Goal: Information Seeking & Learning: Learn about a topic

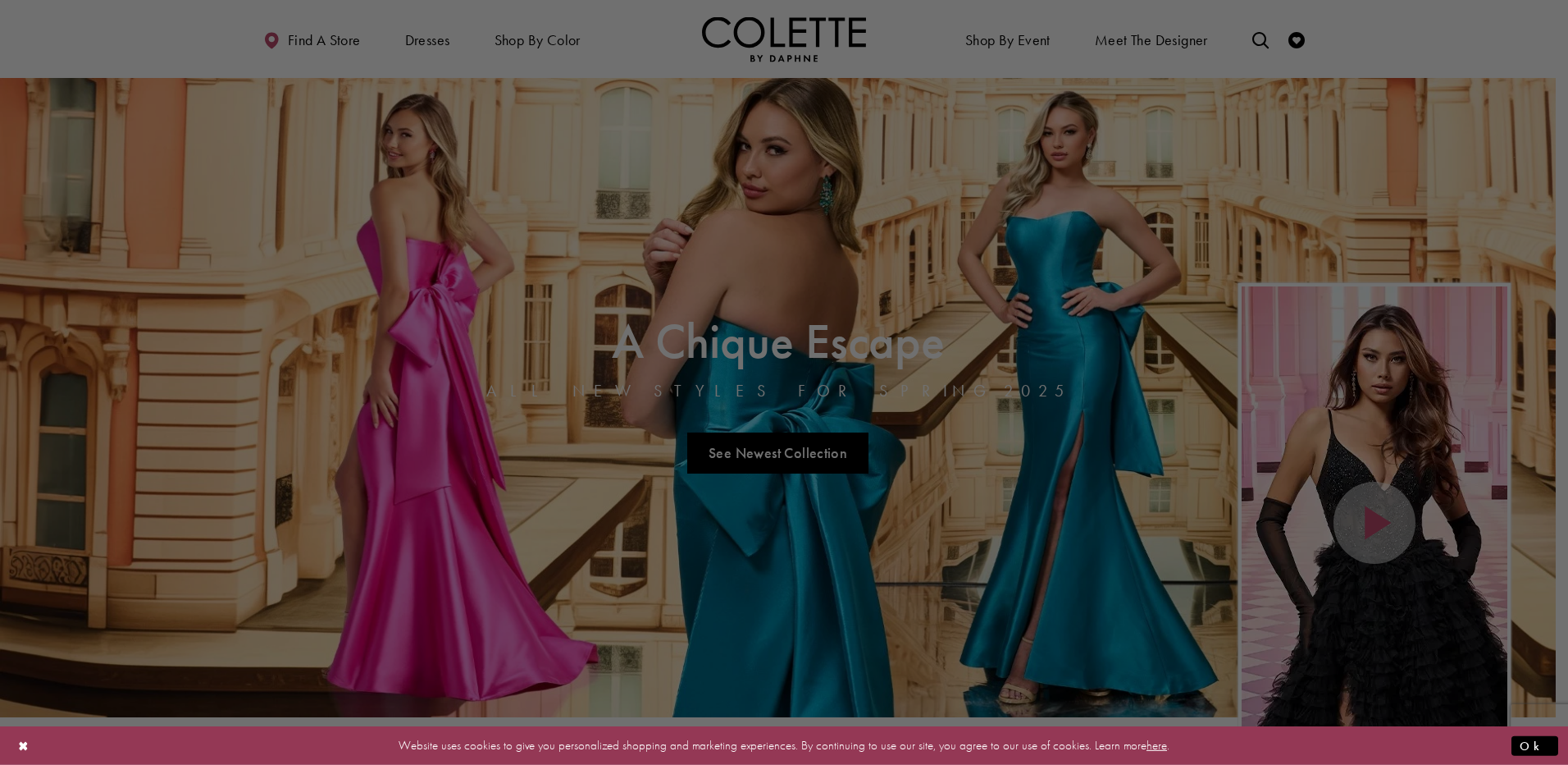
click at [422, 40] on div at bounding box center [791, 386] width 1584 height 772
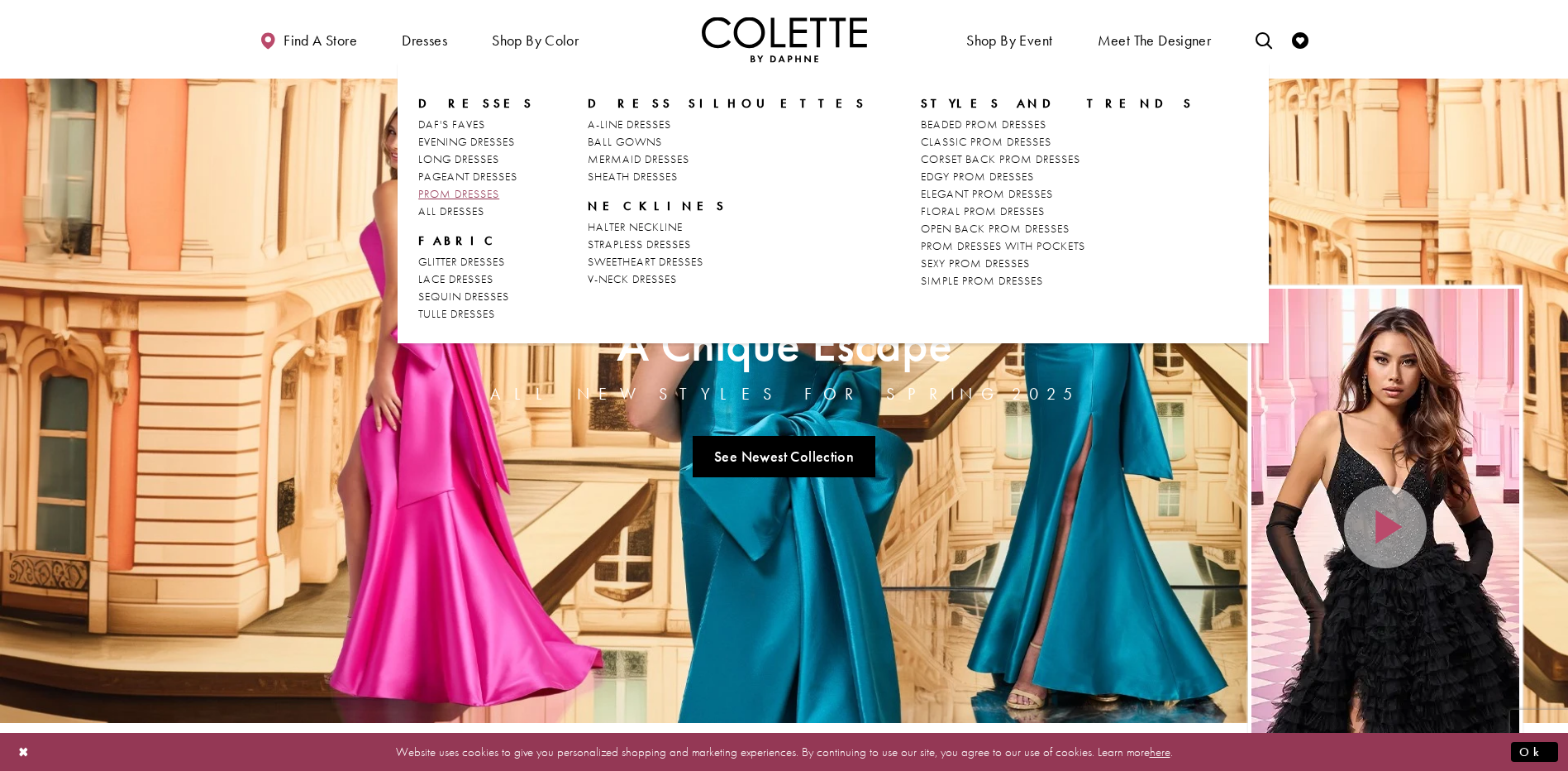
click at [482, 190] on span "PROM DRESSES" at bounding box center [458, 194] width 81 height 15
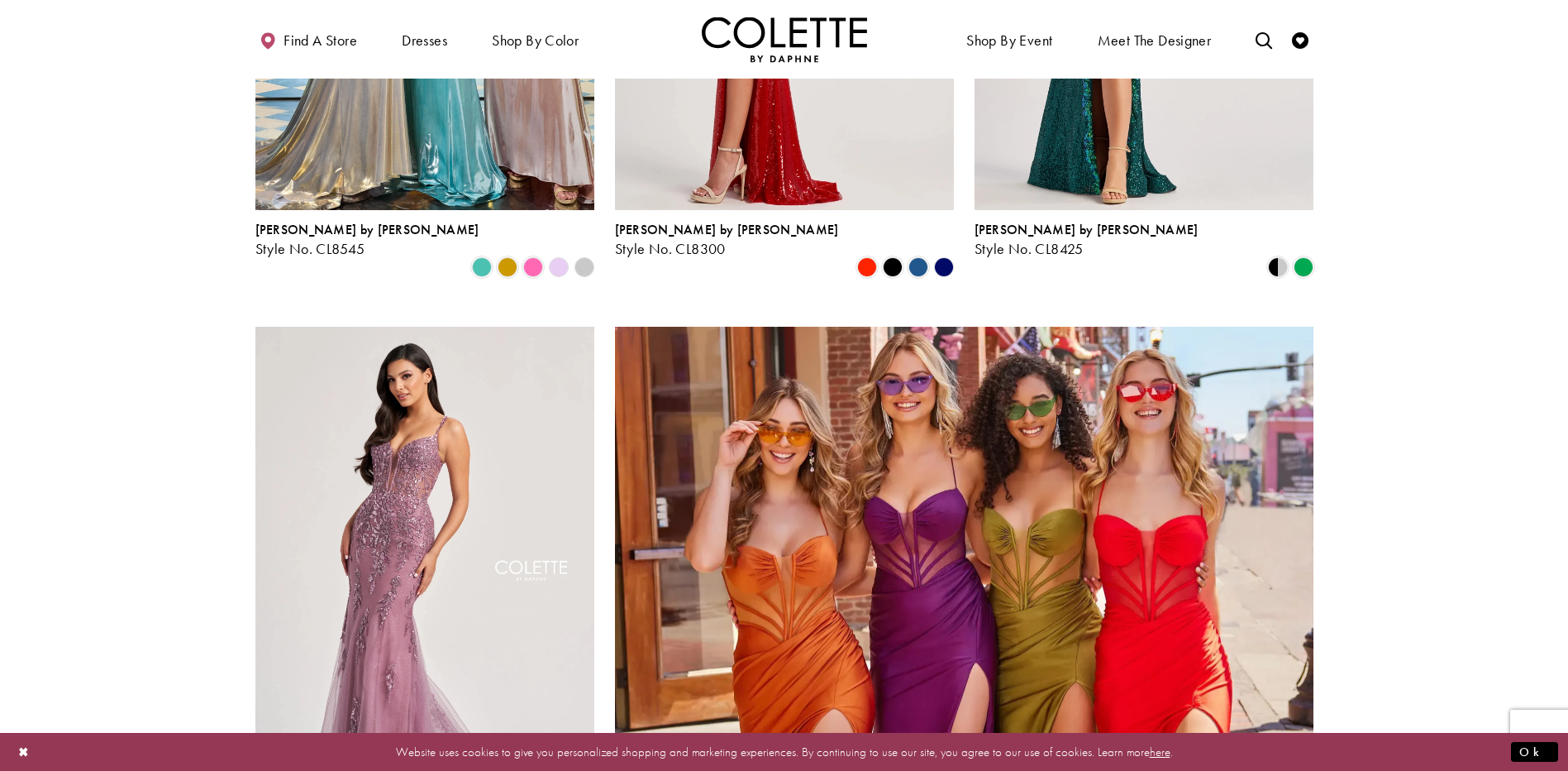
scroll to position [3473, 0]
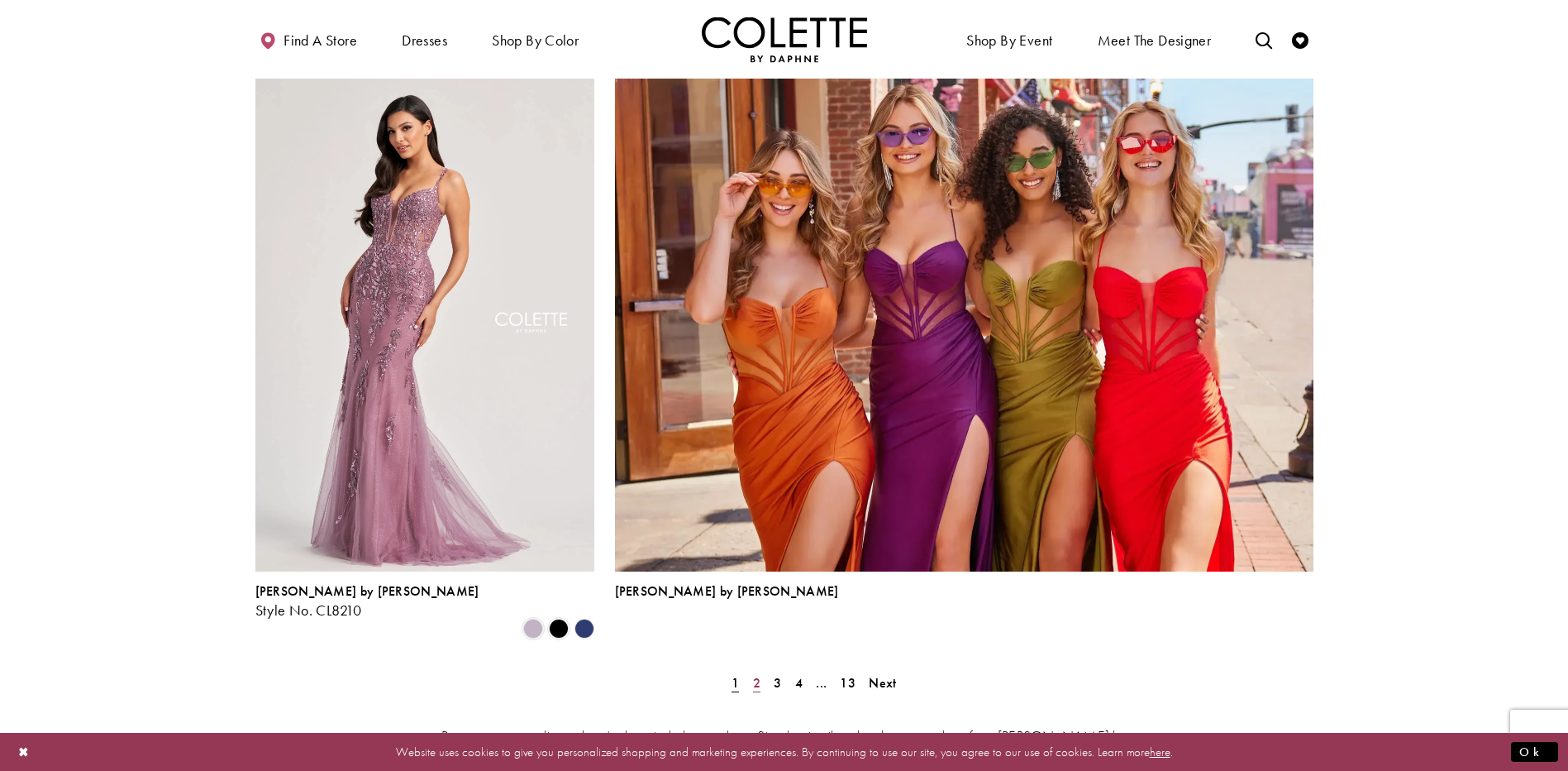
click at [756, 674] on span "2" at bounding box center [757, 682] width 7 height 18
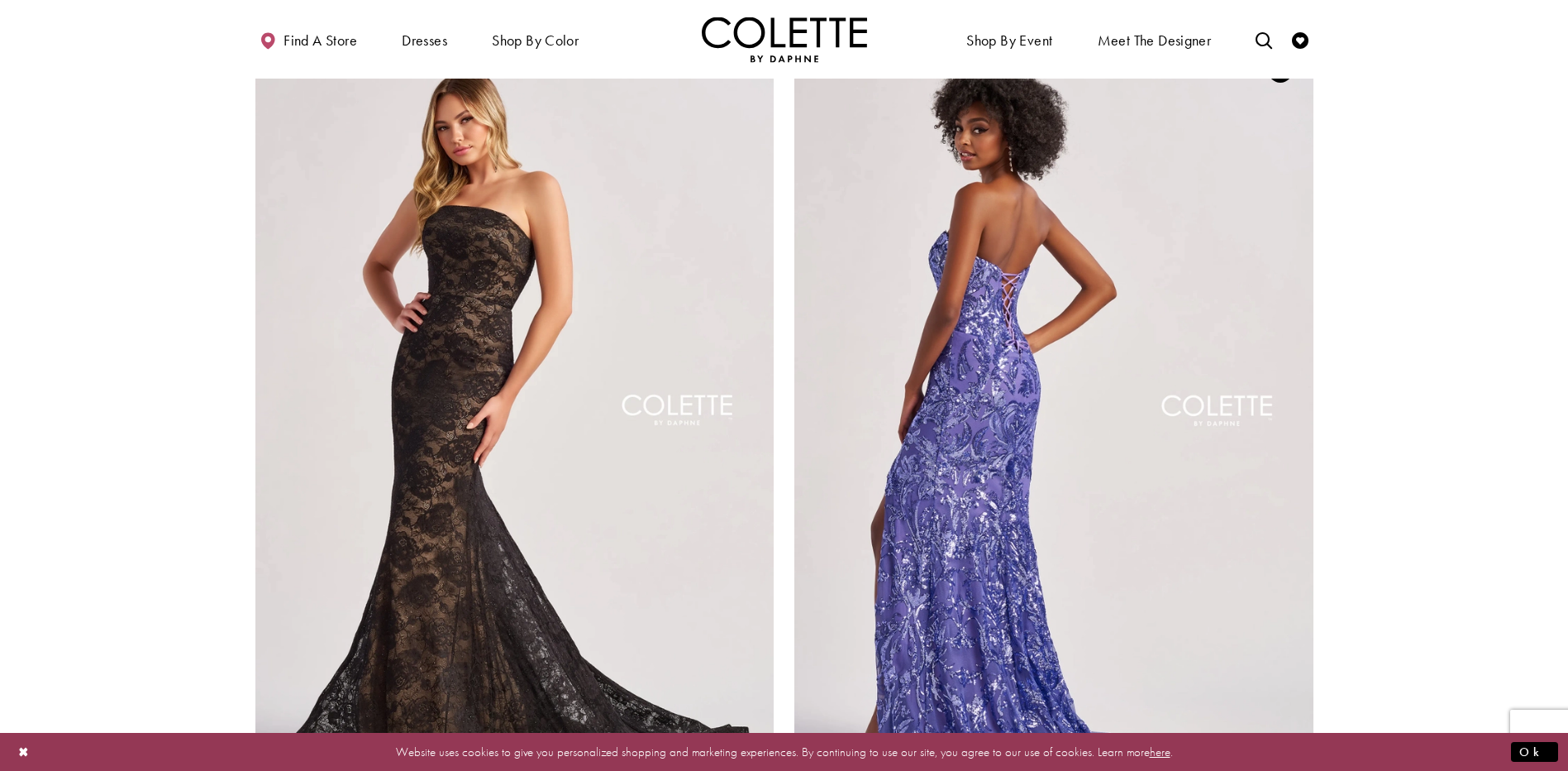
scroll to position [3070, 0]
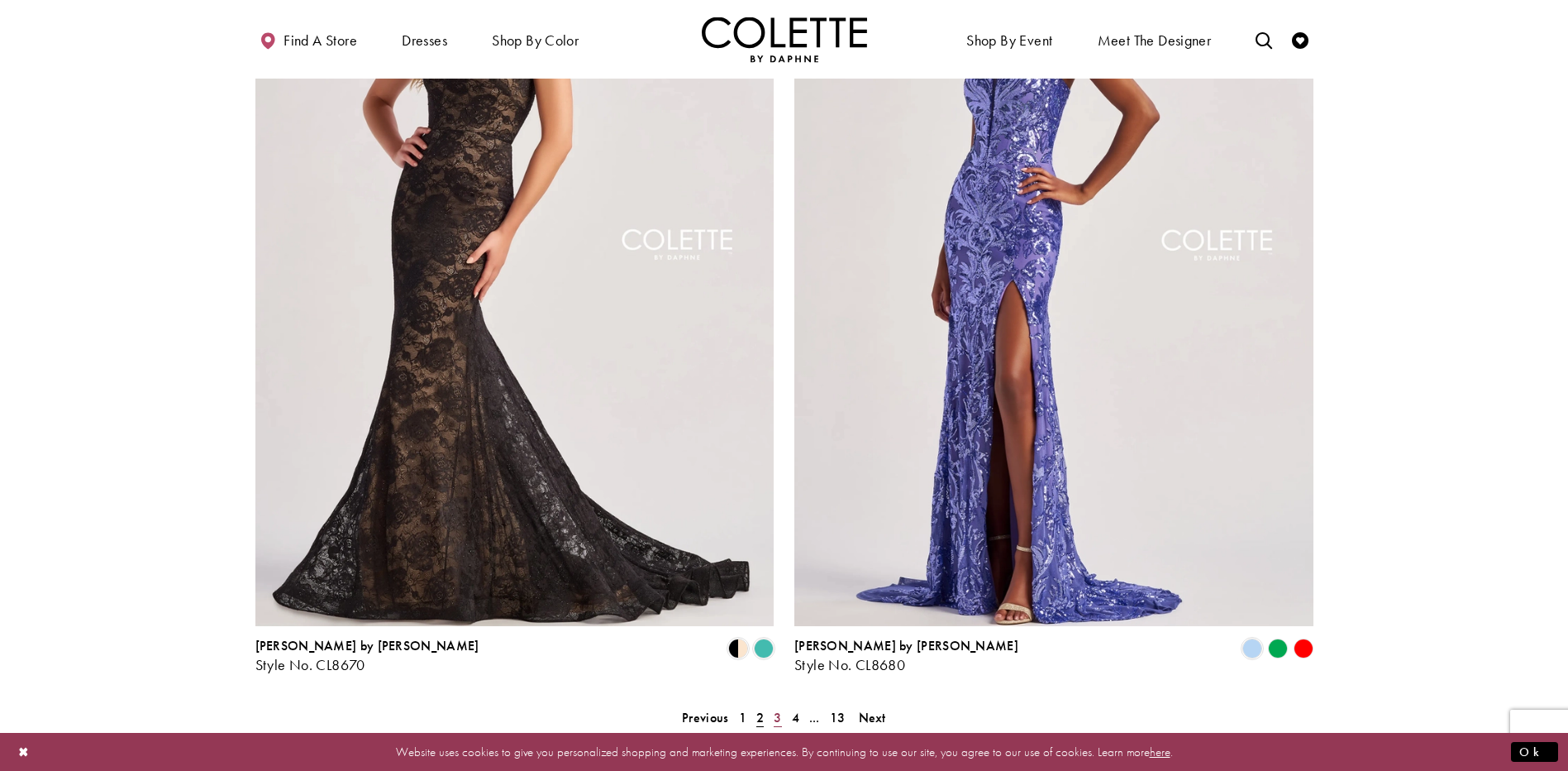
click at [777, 709] on span "3" at bounding box center [777, 717] width 7 height 18
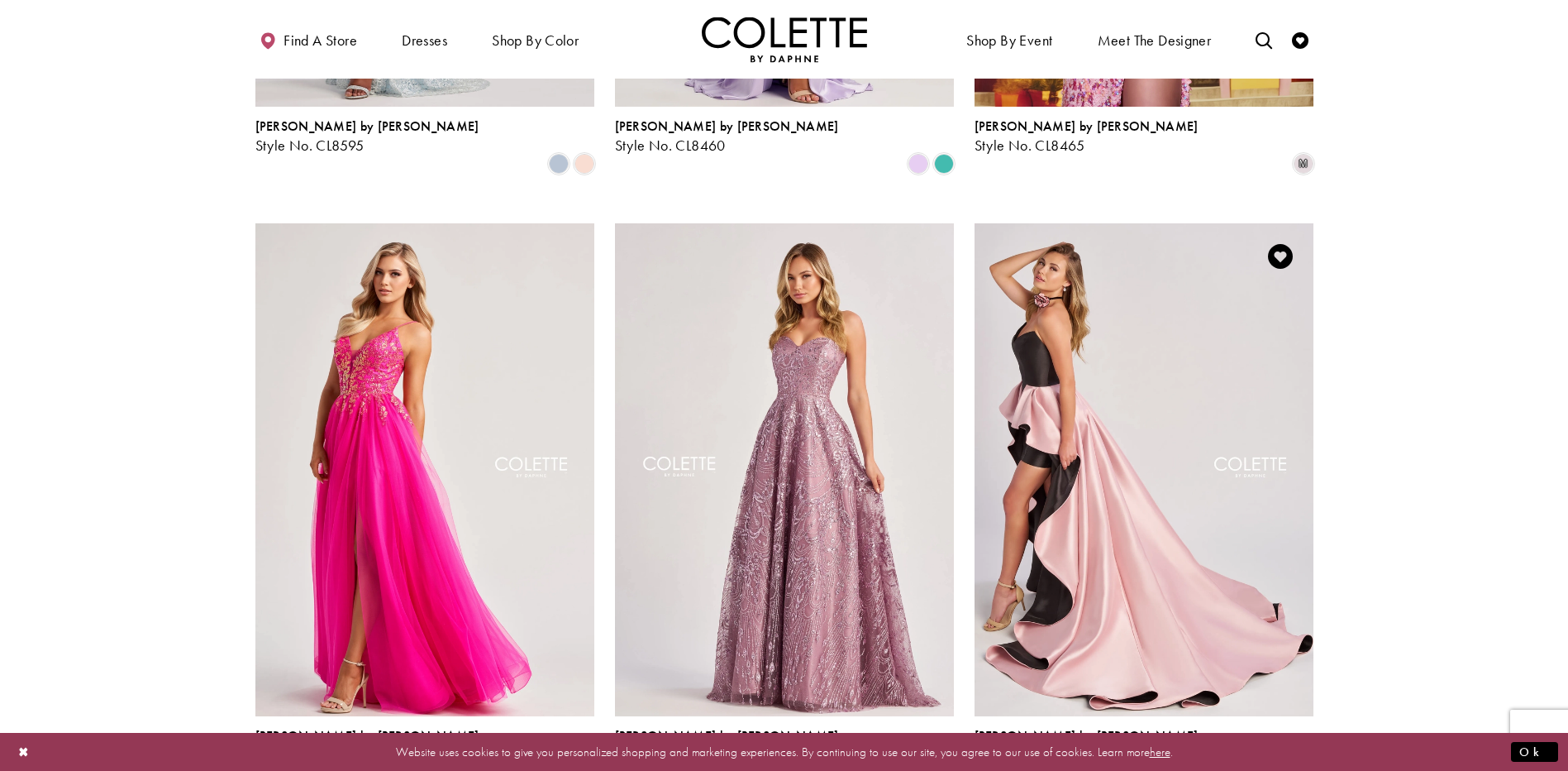
scroll to position [1582, 0]
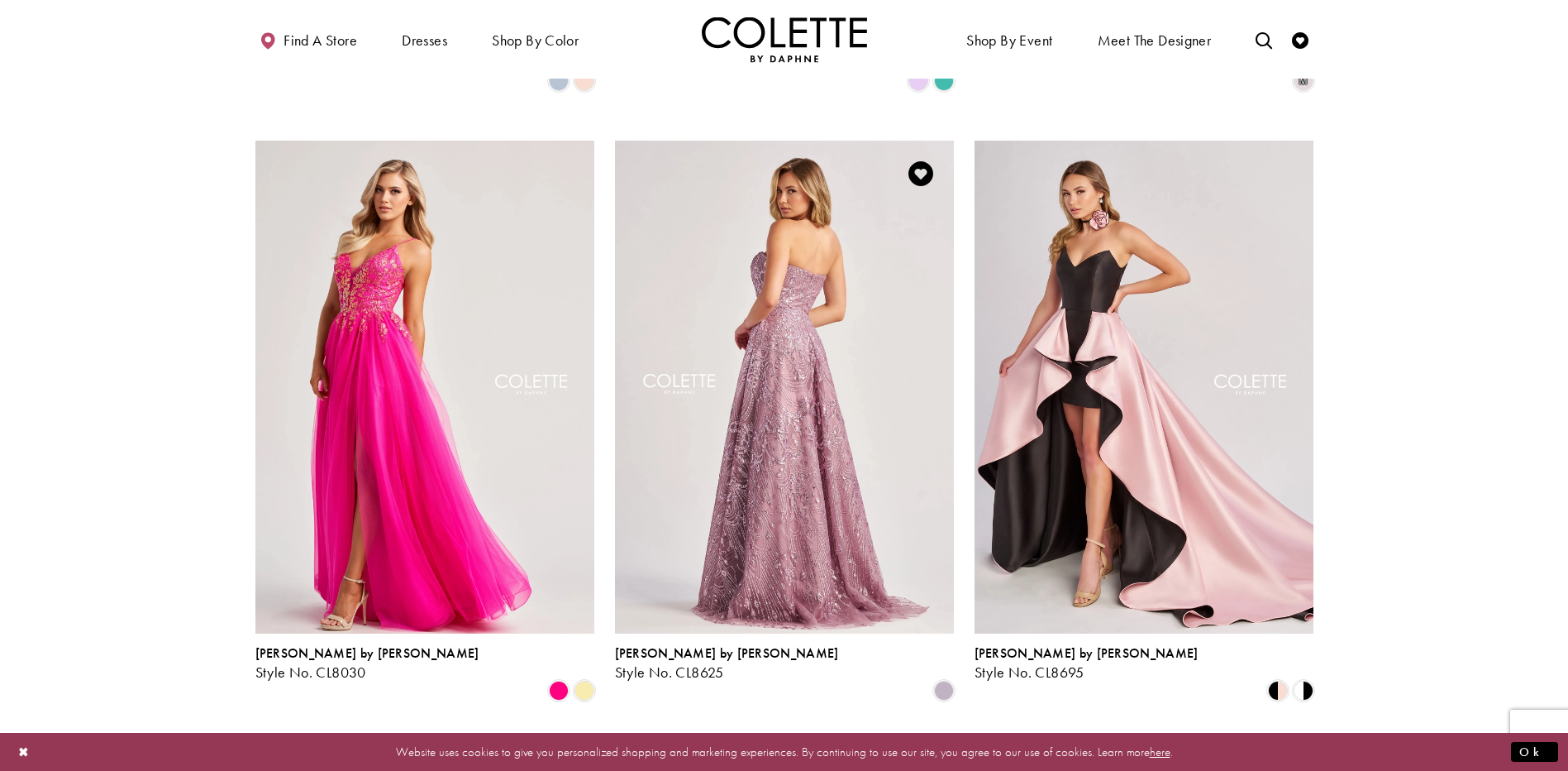
click at [791, 477] on img "Visit Colette by Daphne Style No. CL8625 Page" at bounding box center [784, 387] width 339 height 493
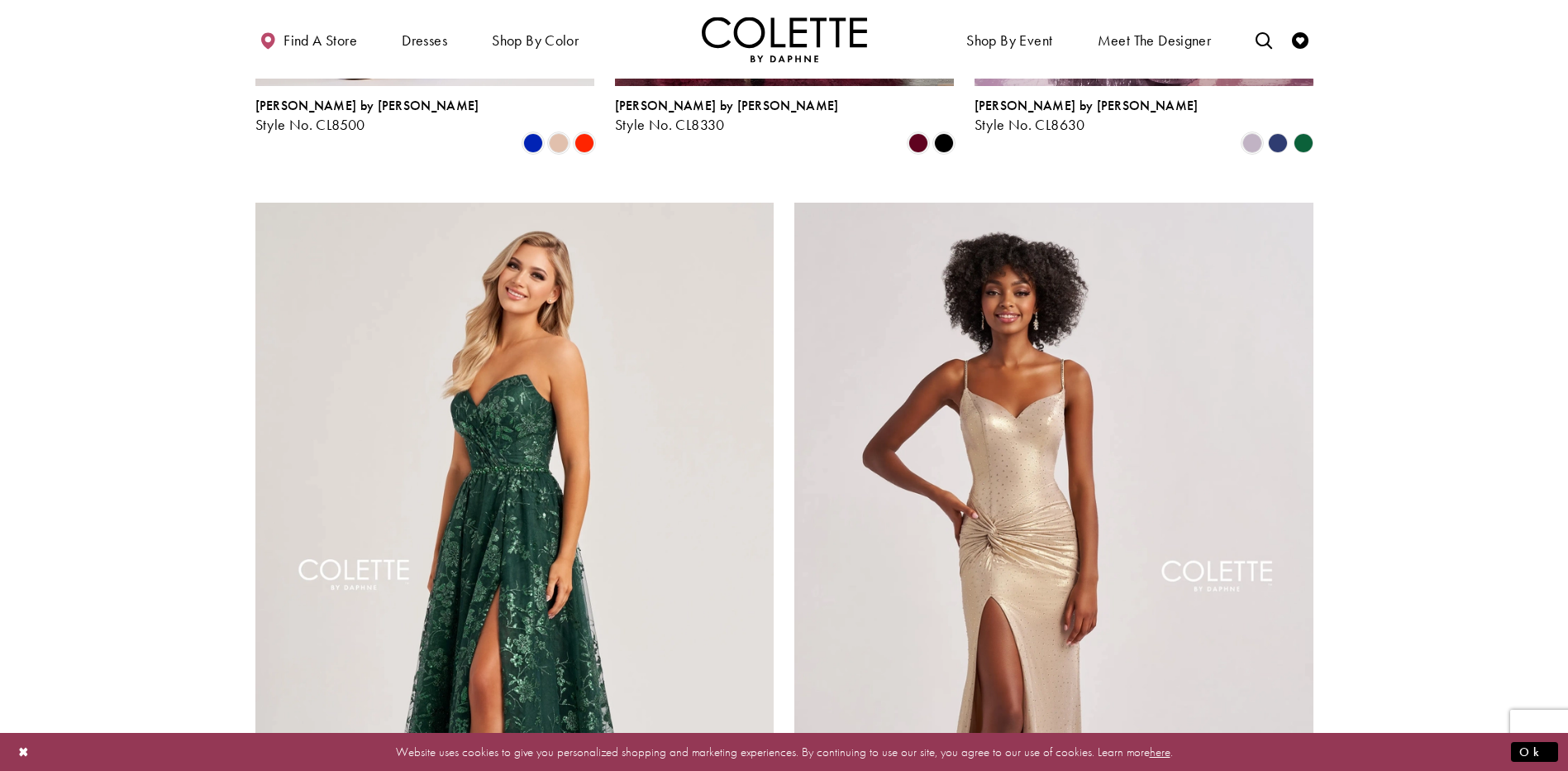
scroll to position [3153, 0]
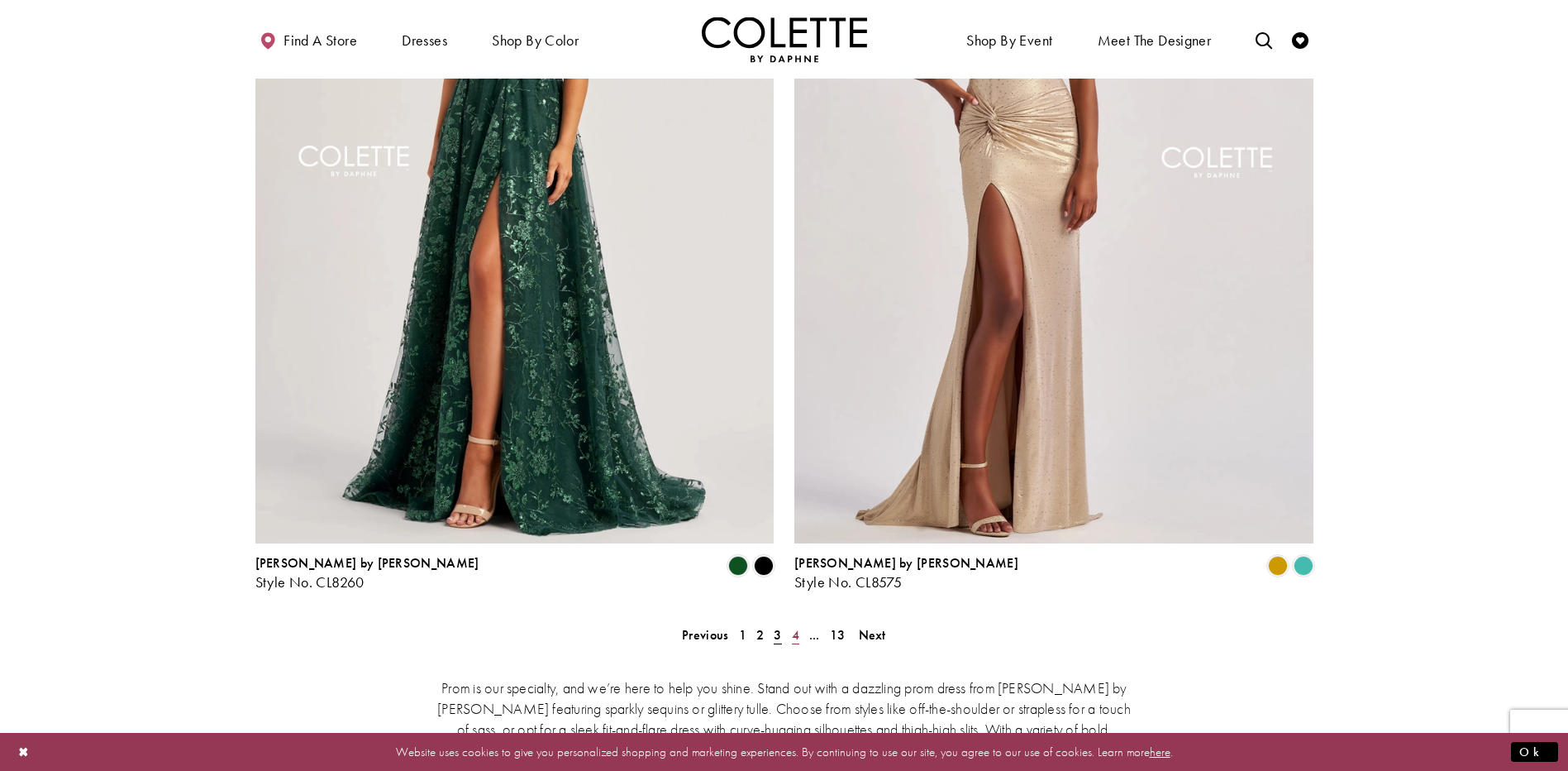
click at [799, 623] on link "4" at bounding box center [795, 635] width 18 height 24
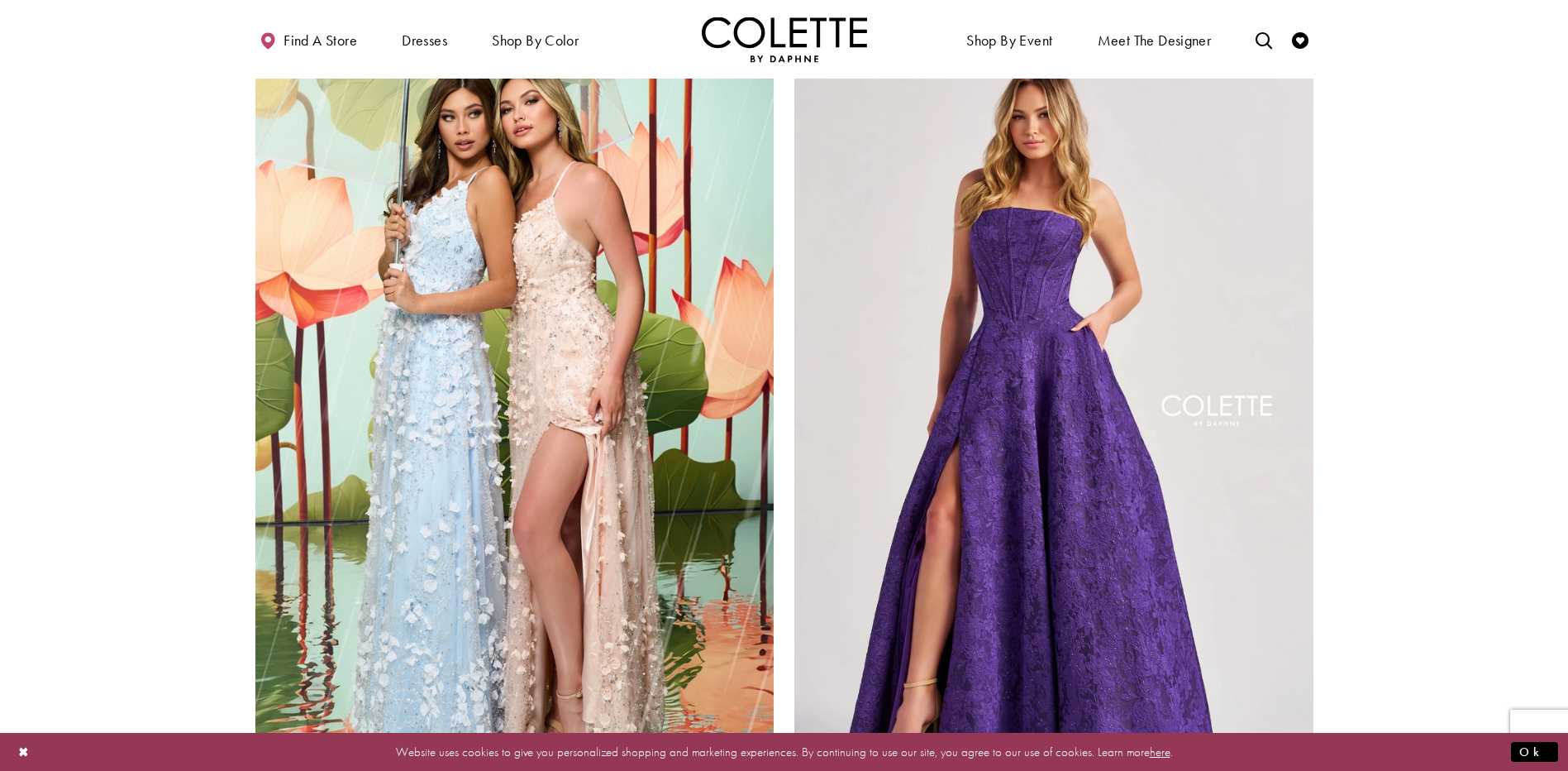
scroll to position [3236, 0]
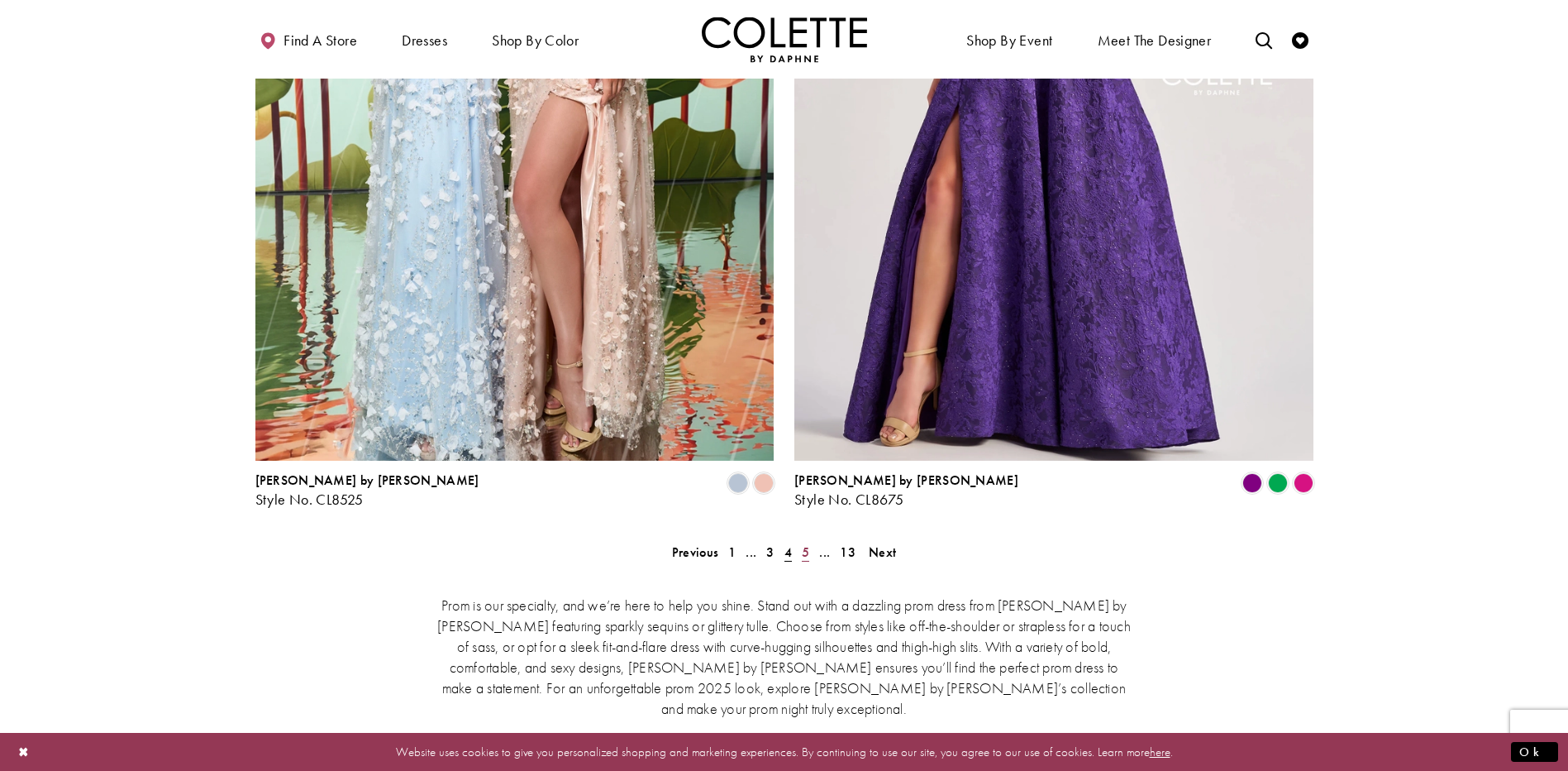
click at [805, 543] on span "5" at bounding box center [806, 551] width 7 height 18
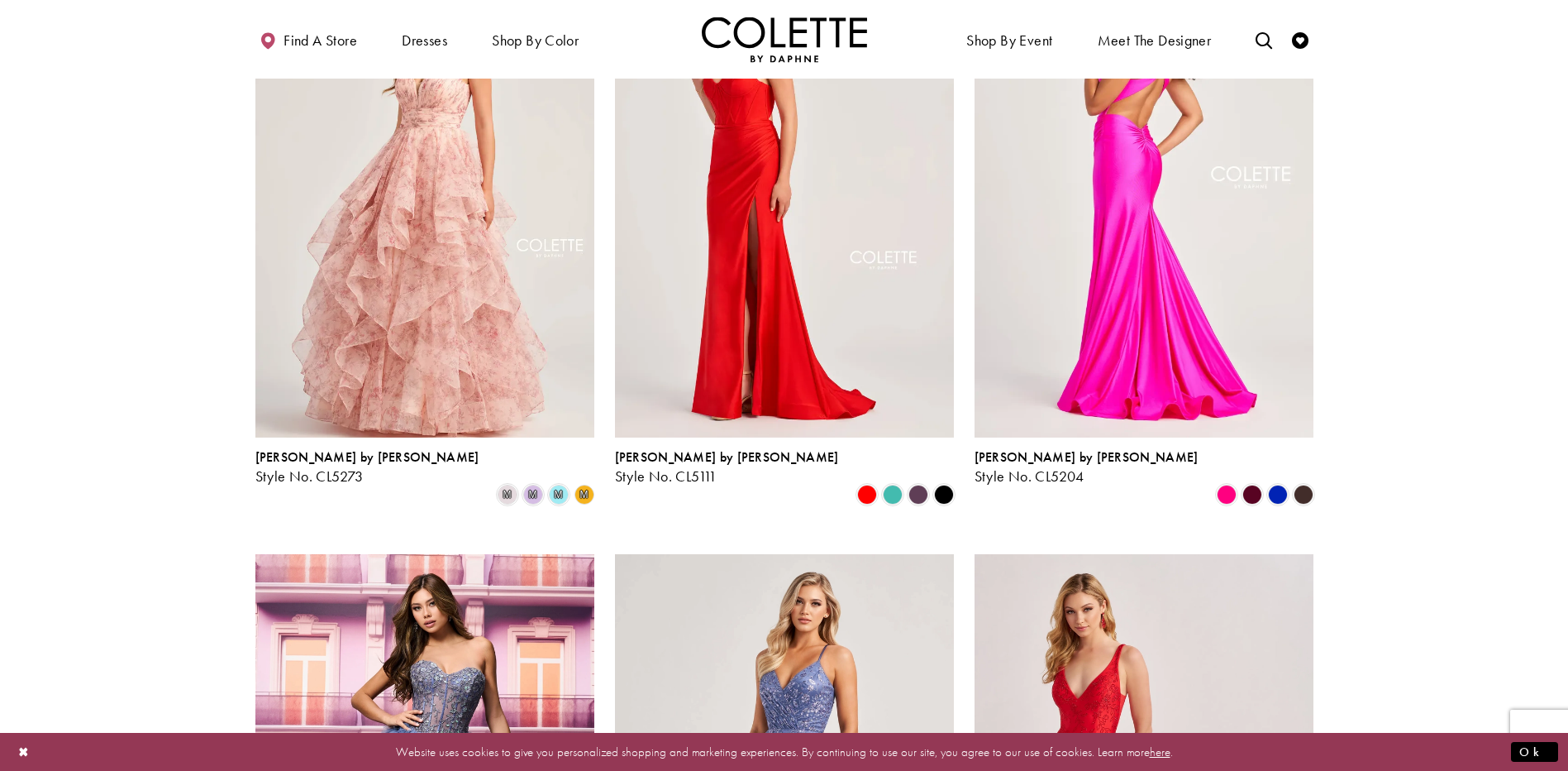
scroll to position [1417, 0]
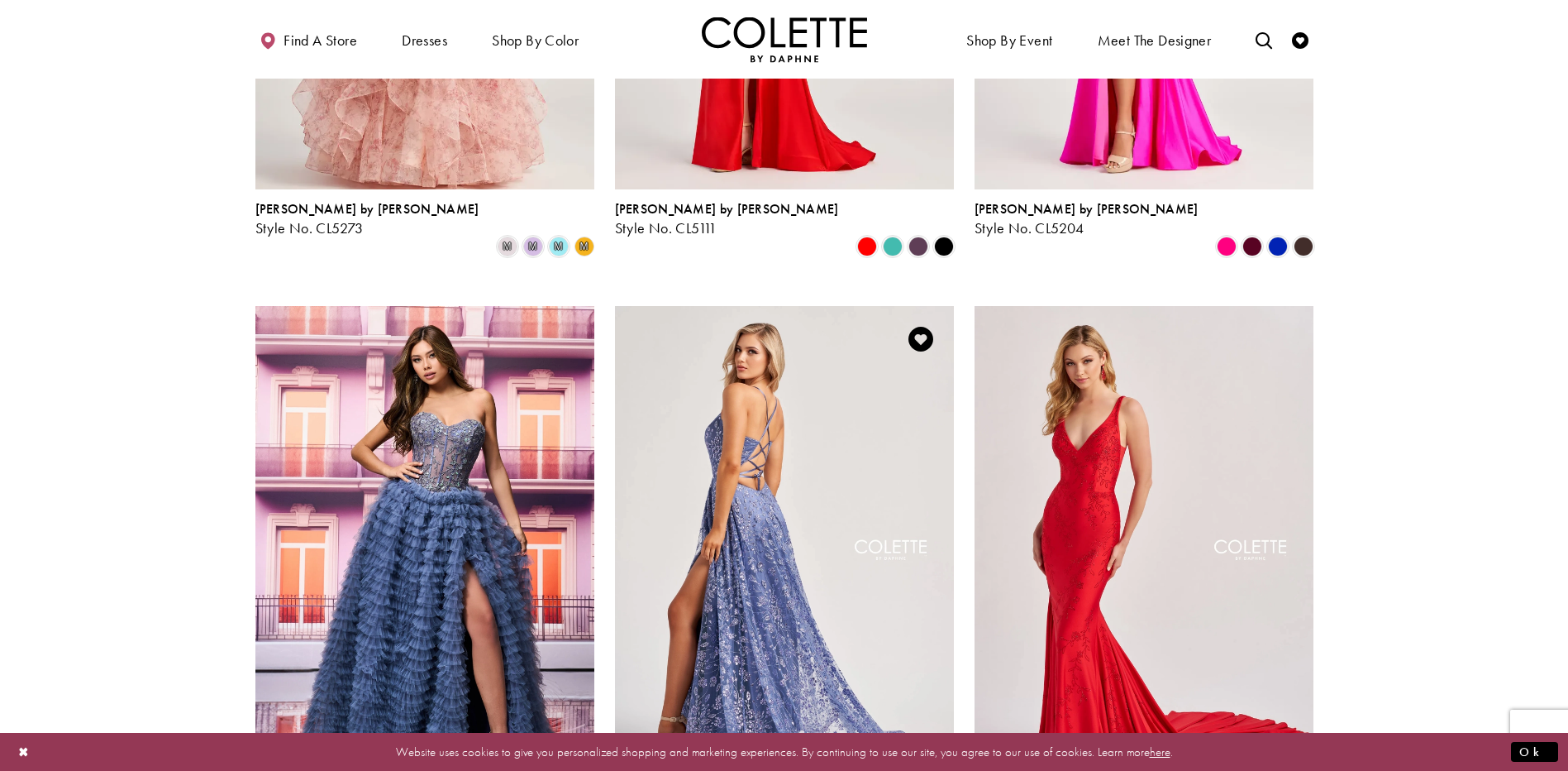
click at [746, 446] on img "Visit Colette by Daphne Style No. CL8230 Page" at bounding box center [784, 552] width 339 height 493
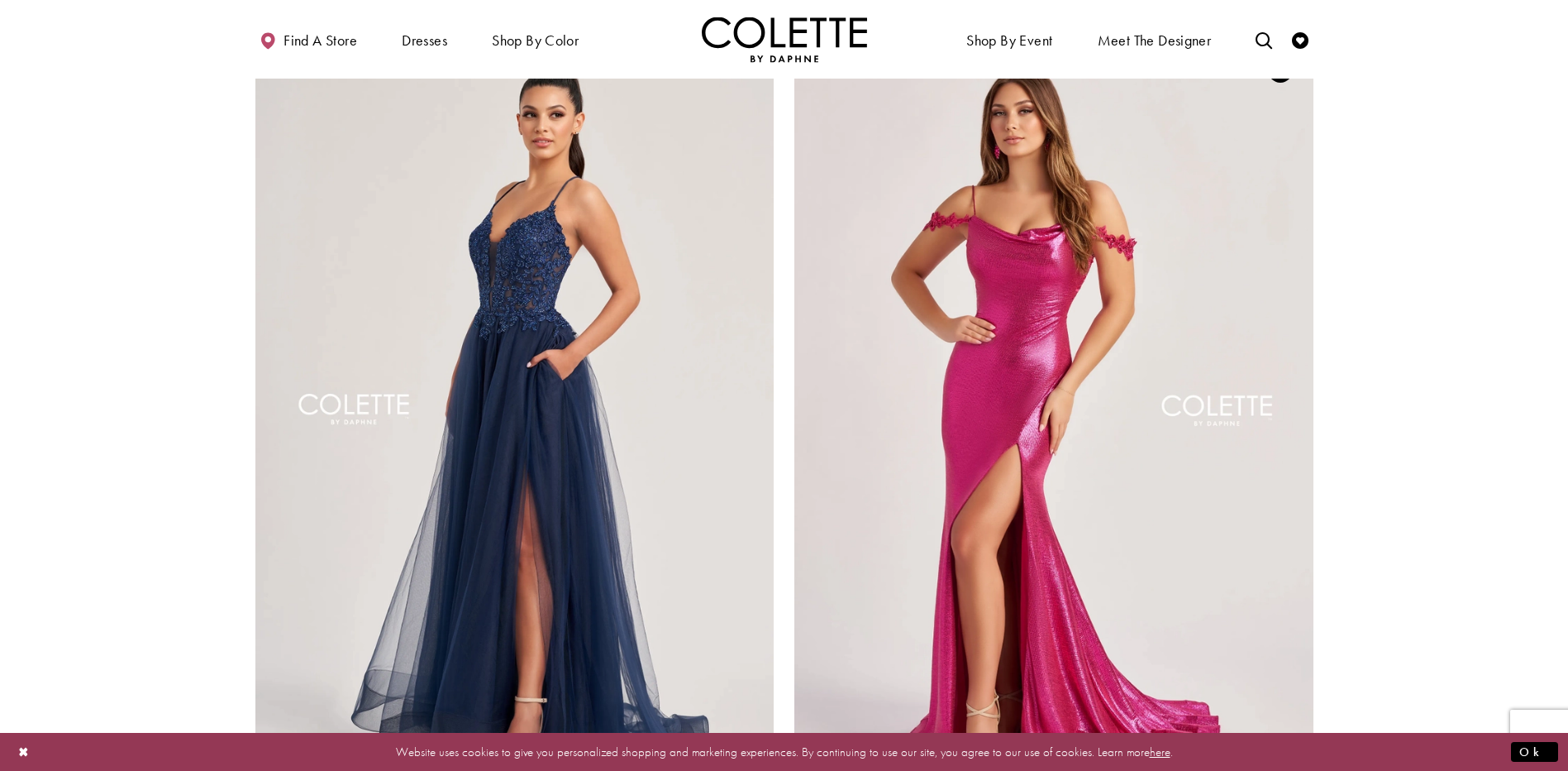
scroll to position [3236, 0]
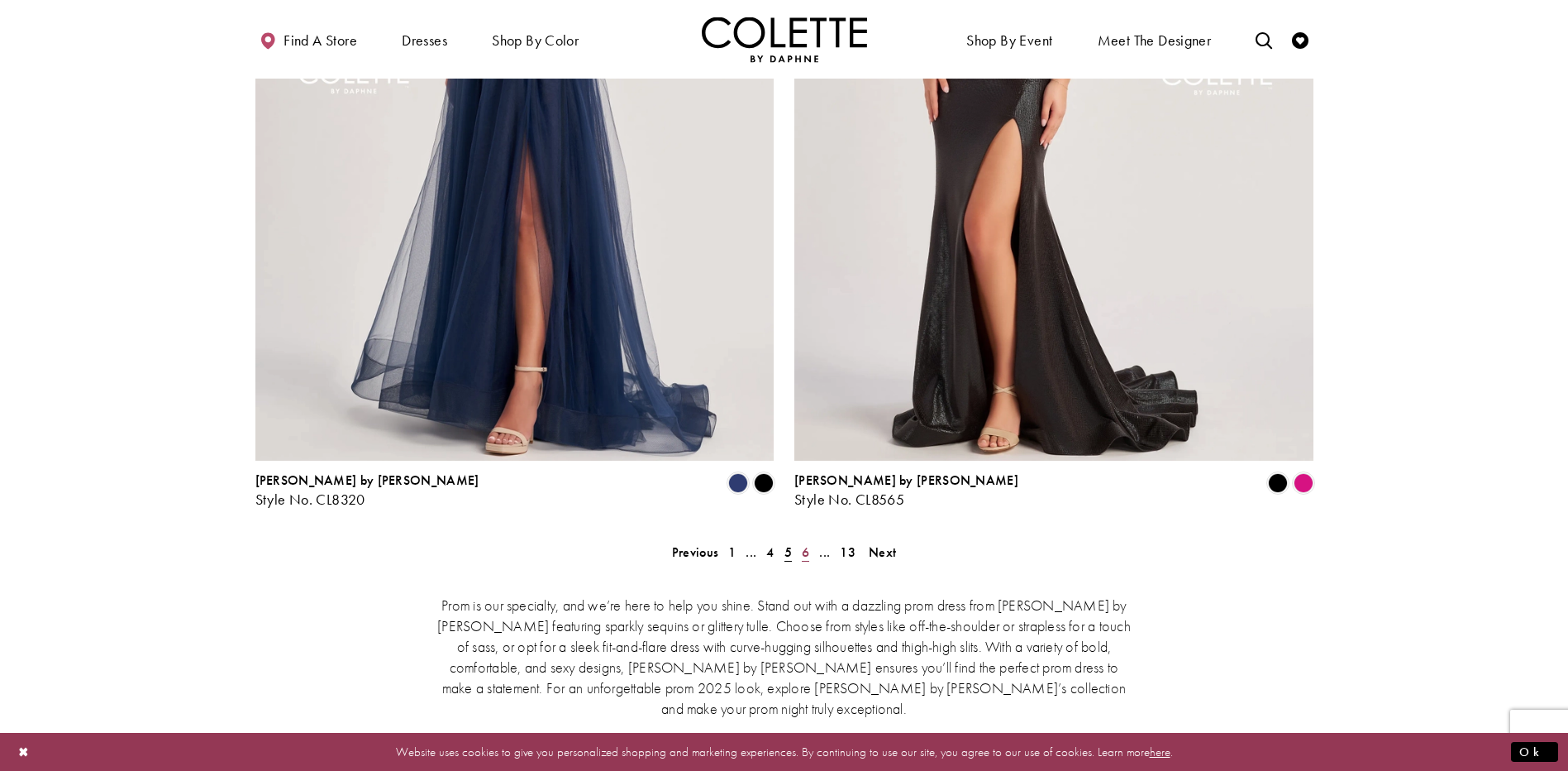
click at [807, 543] on span "6" at bounding box center [806, 551] width 7 height 18
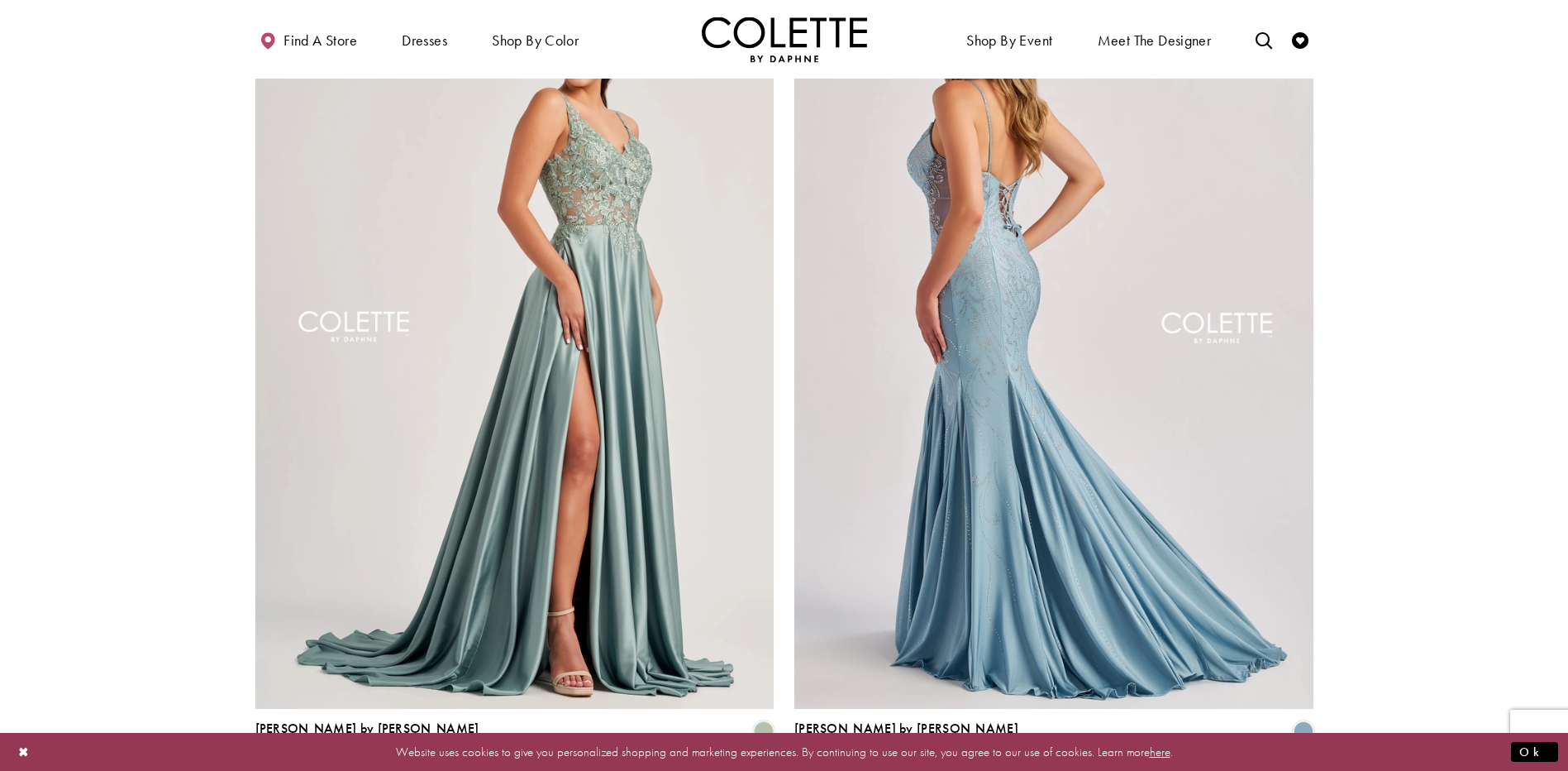
scroll to position [3318, 0]
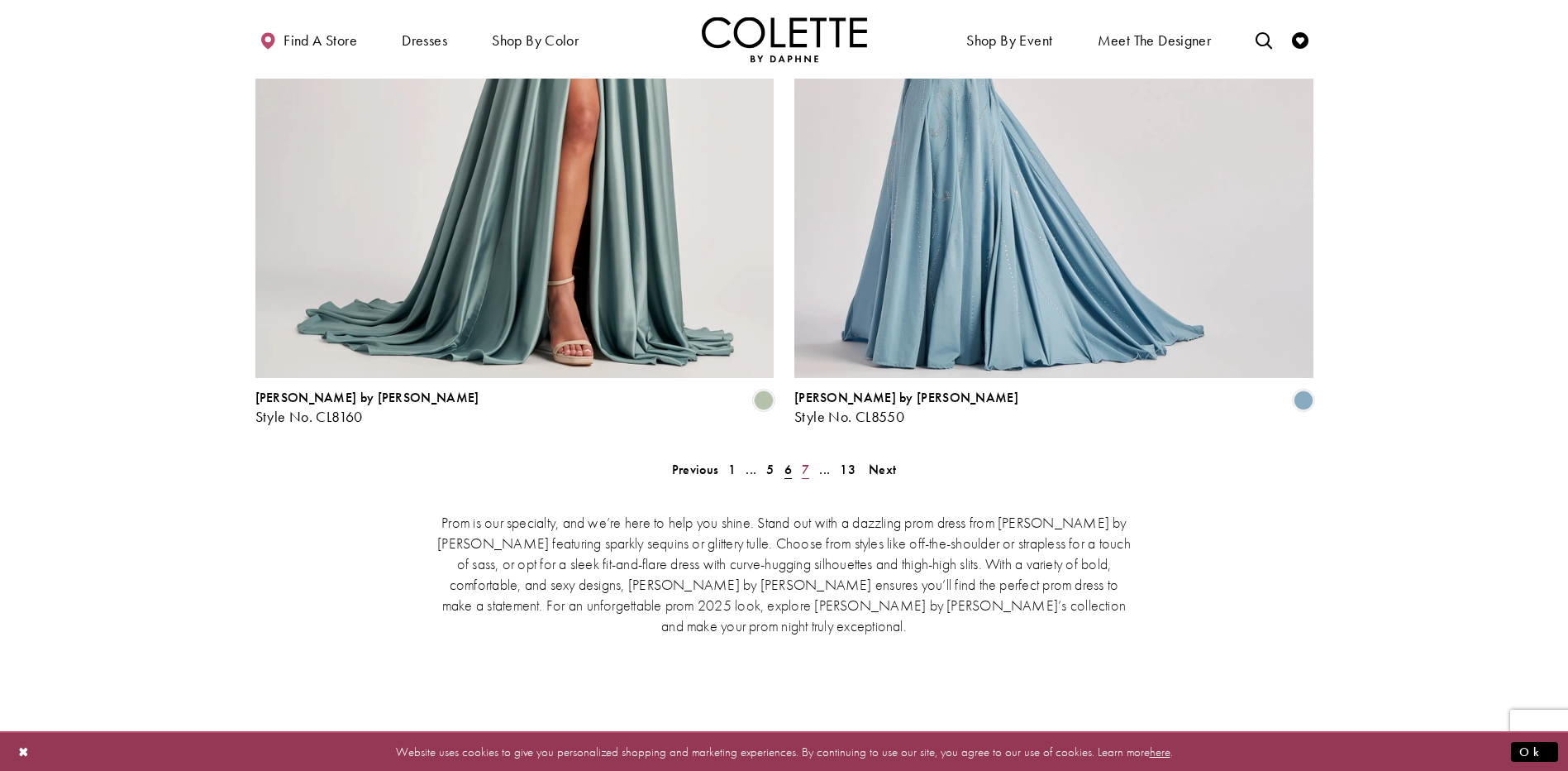
click at [800, 457] on link "7" at bounding box center [805, 469] width 18 height 24
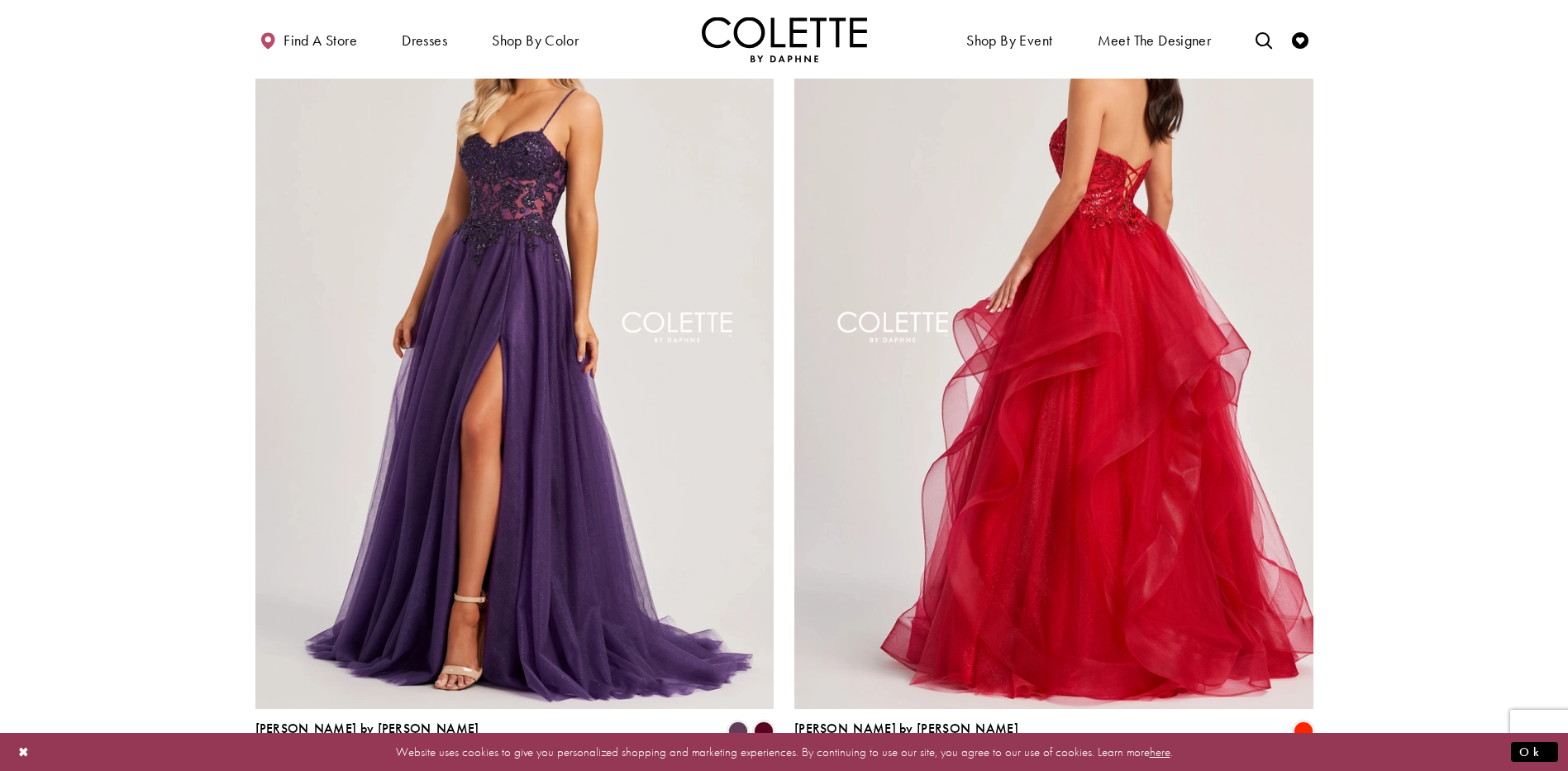
scroll to position [3318, 0]
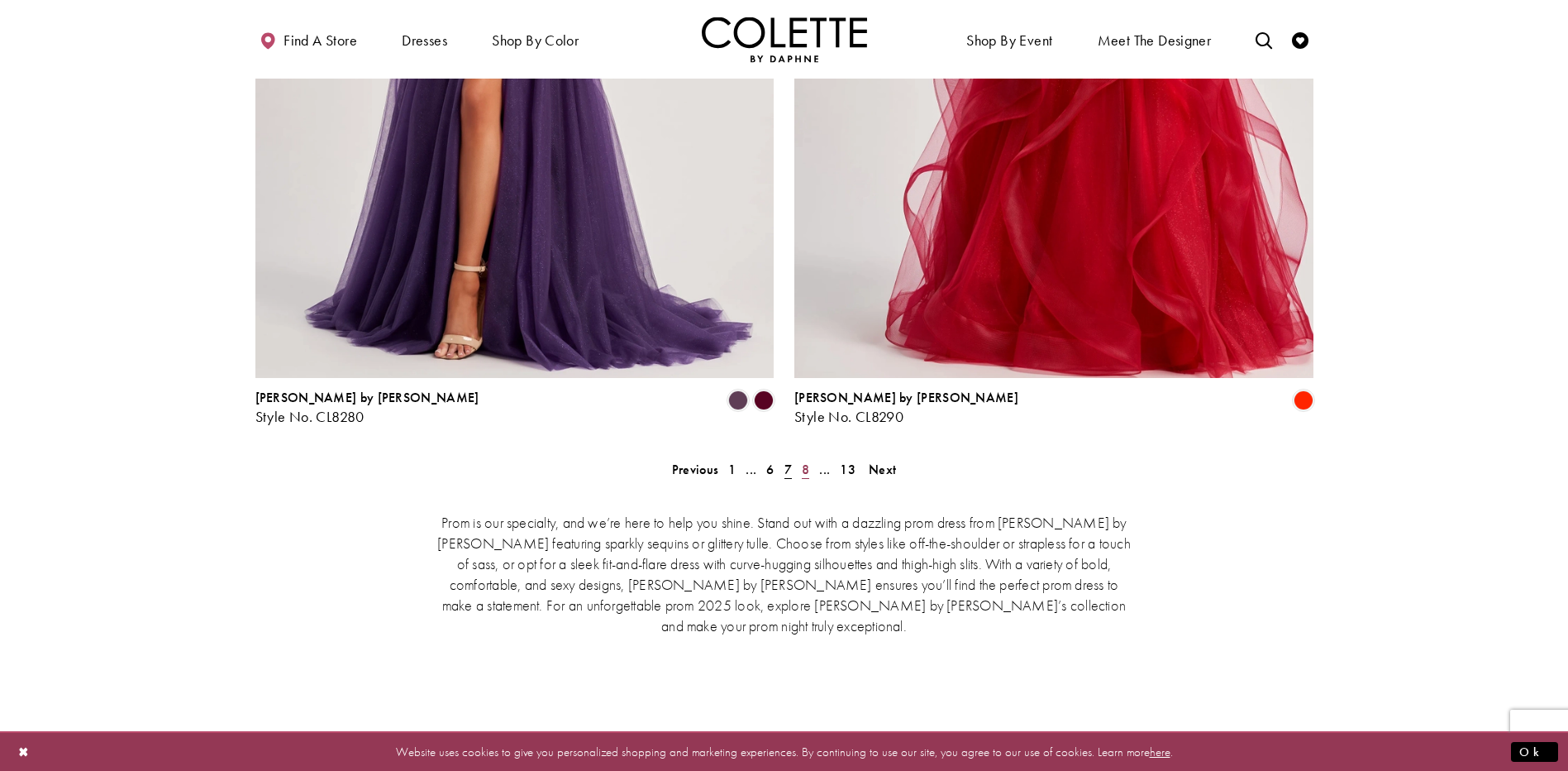
click at [807, 461] on span "8" at bounding box center [806, 469] width 7 height 18
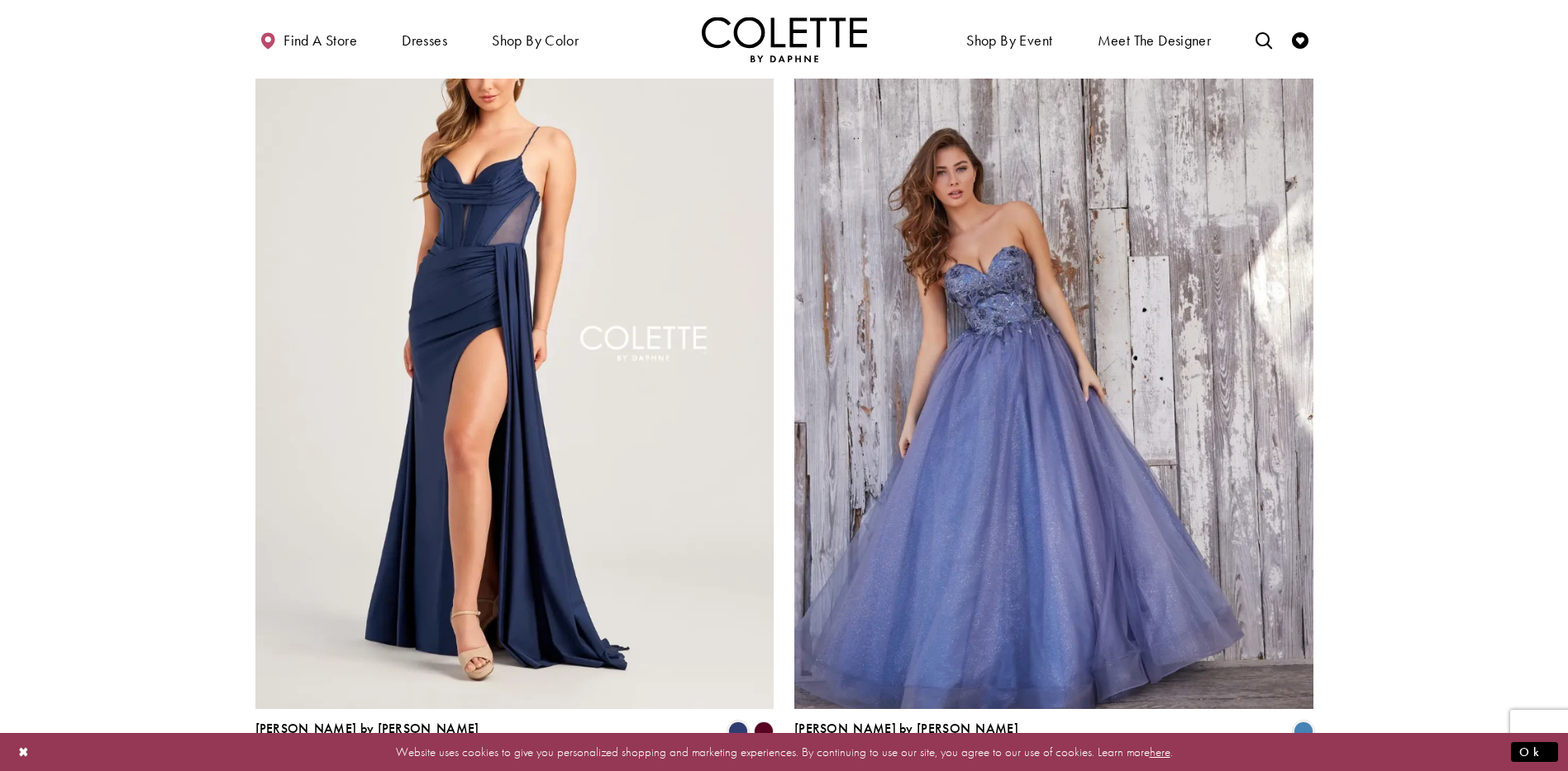
scroll to position [3236, 0]
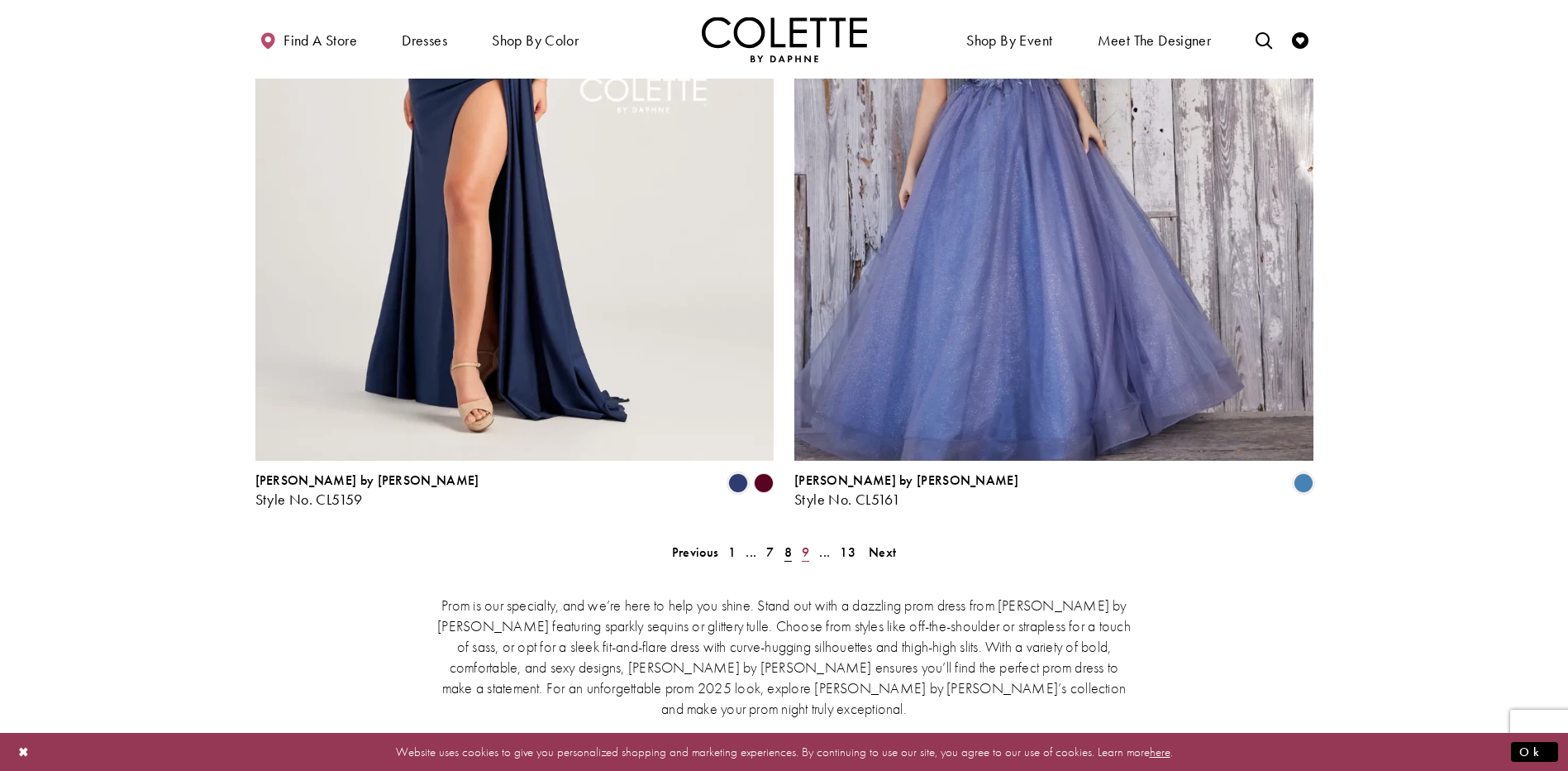
click at [804, 543] on span "9" at bounding box center [806, 551] width 7 height 18
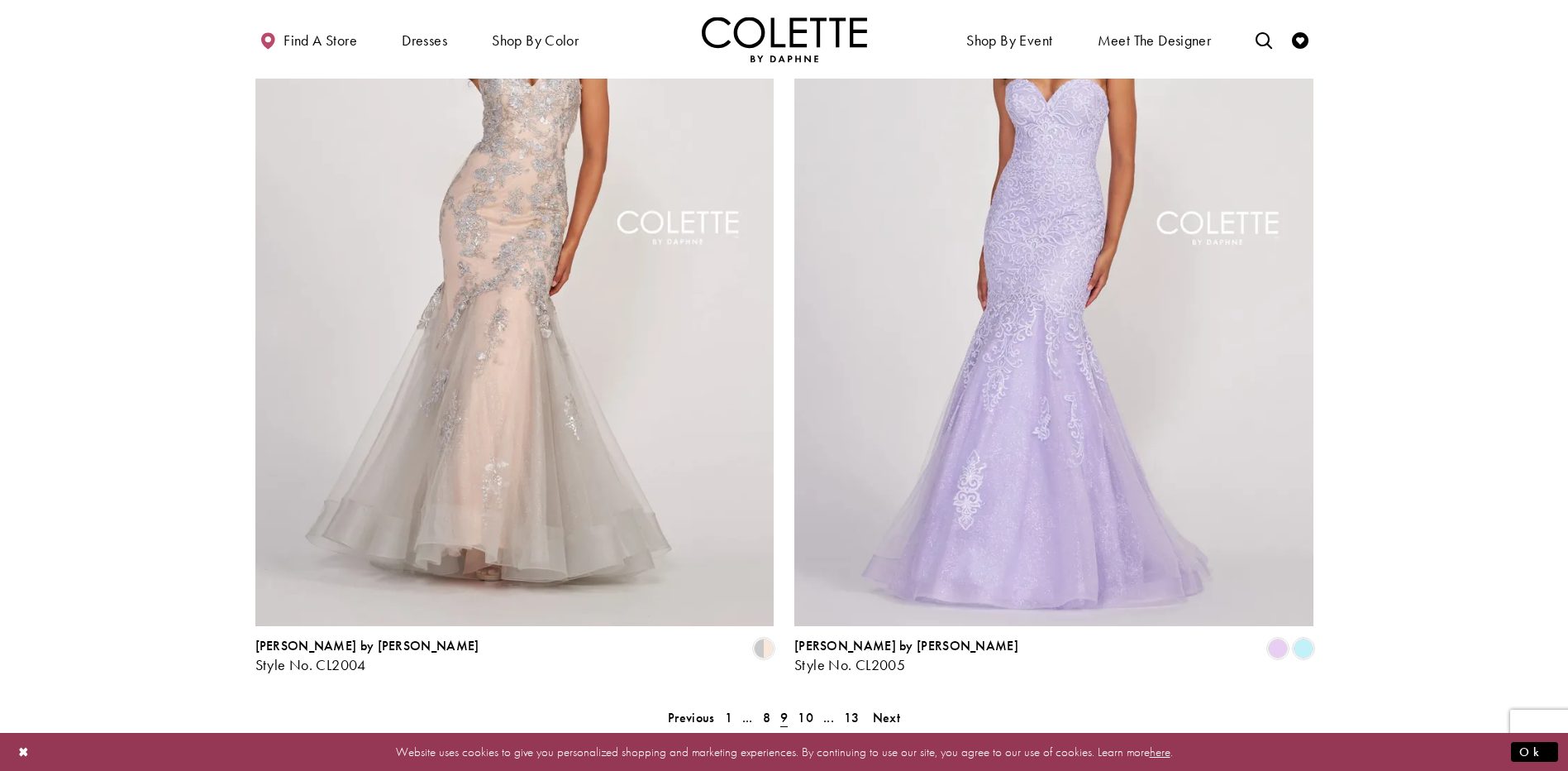
scroll to position [3318, 0]
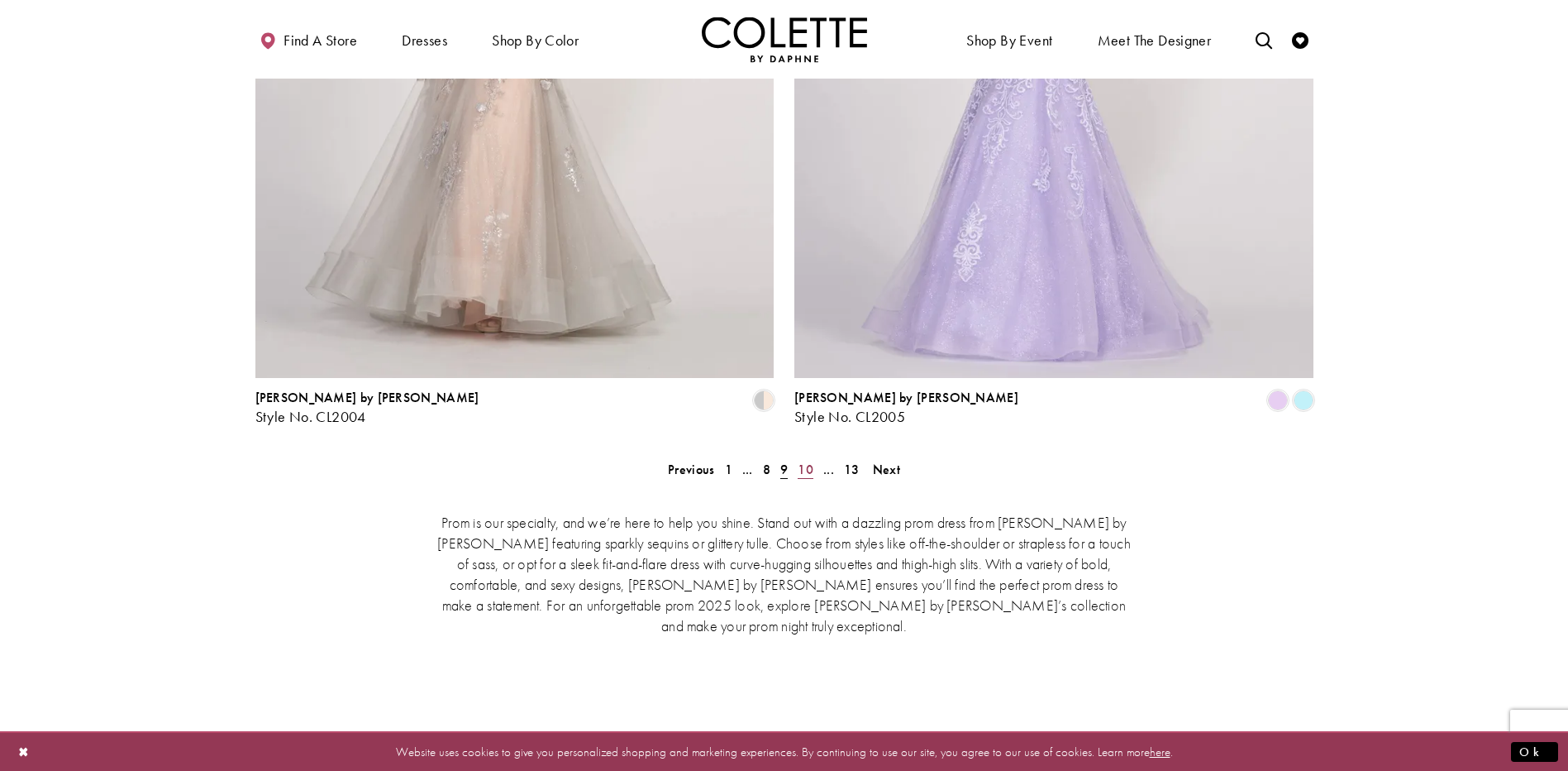
click at [810, 461] on span "10" at bounding box center [805, 469] width 16 height 18
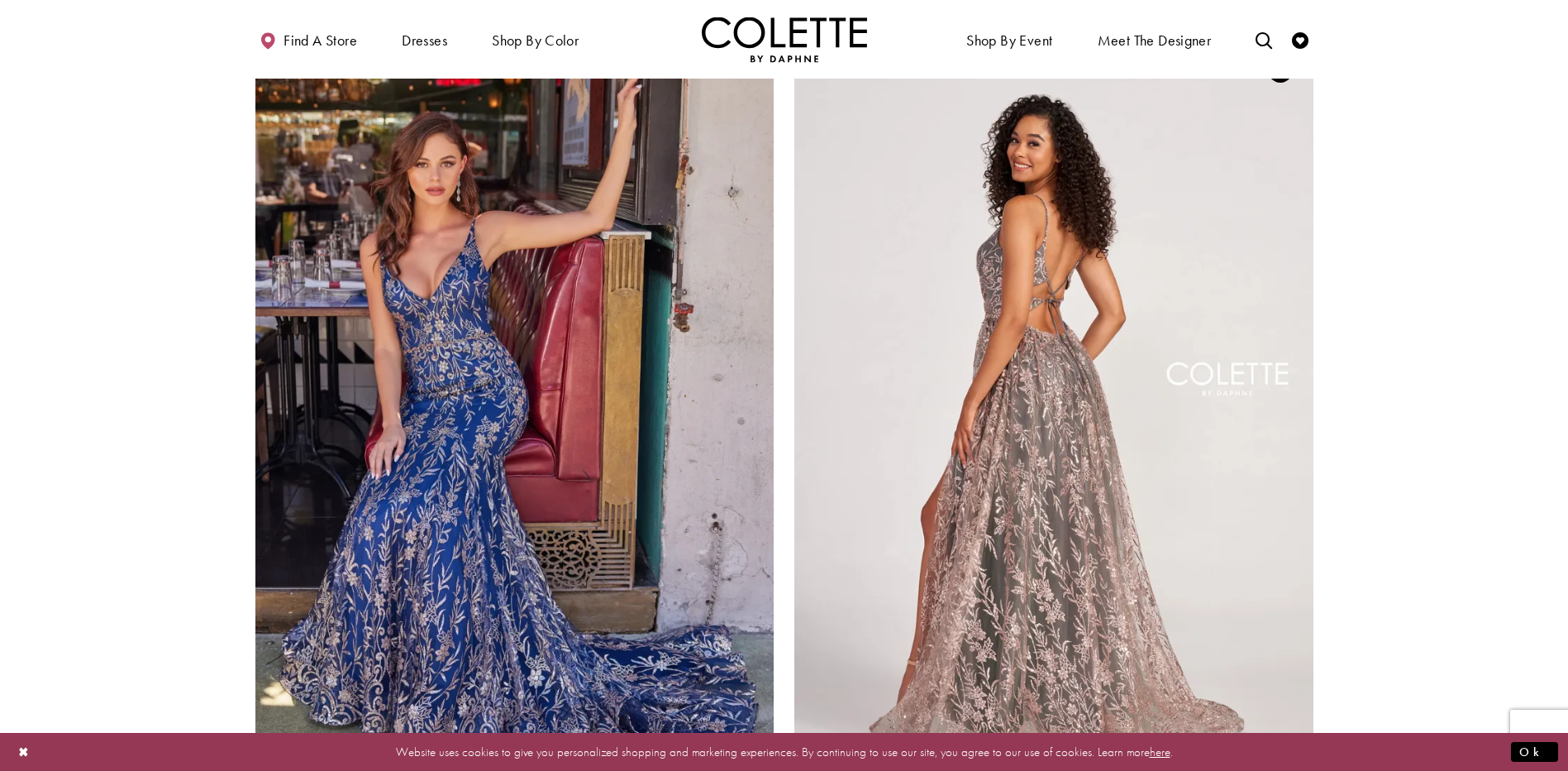
scroll to position [3070, 0]
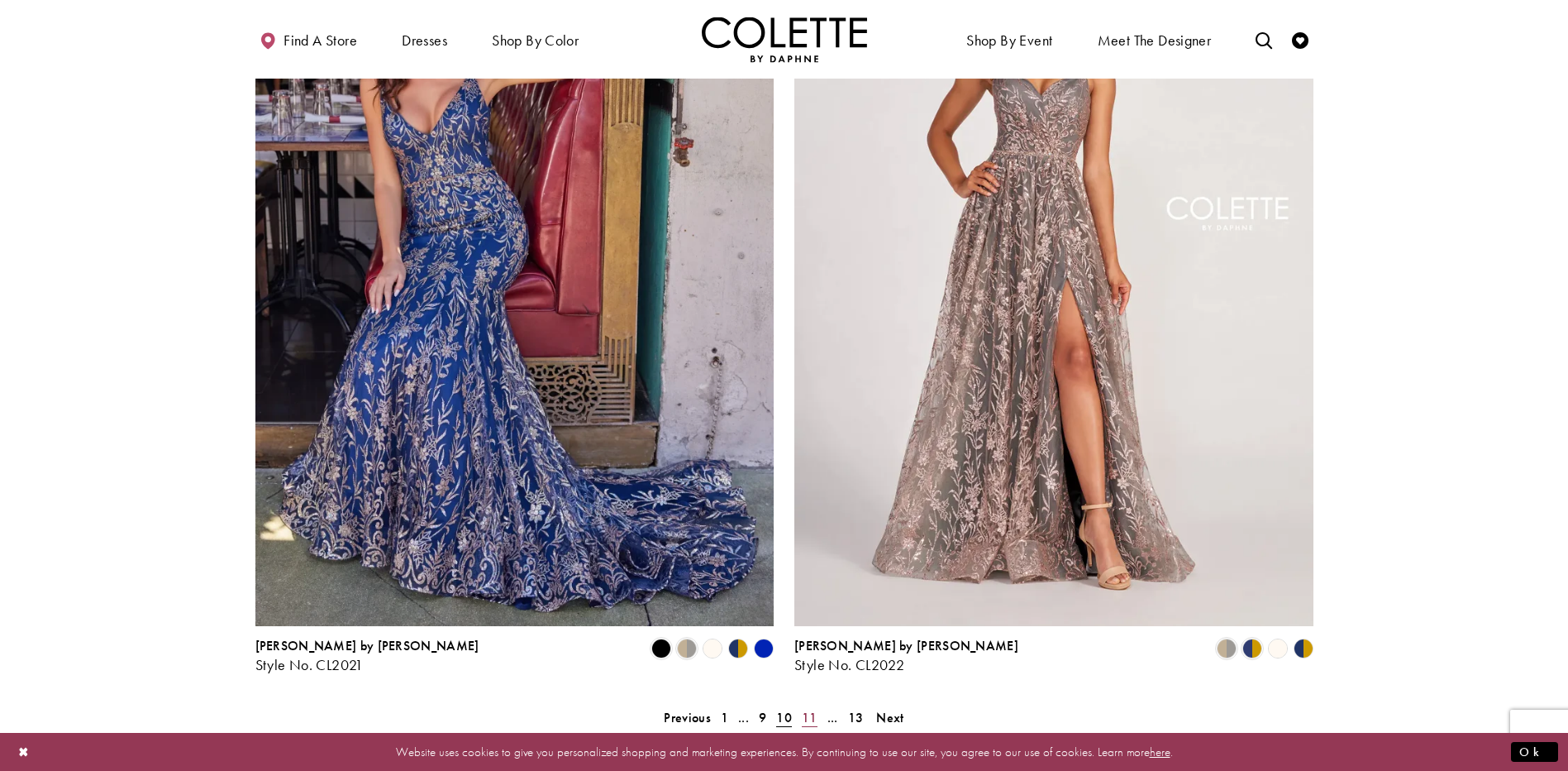
click at [813, 709] on span "11" at bounding box center [809, 717] width 16 height 18
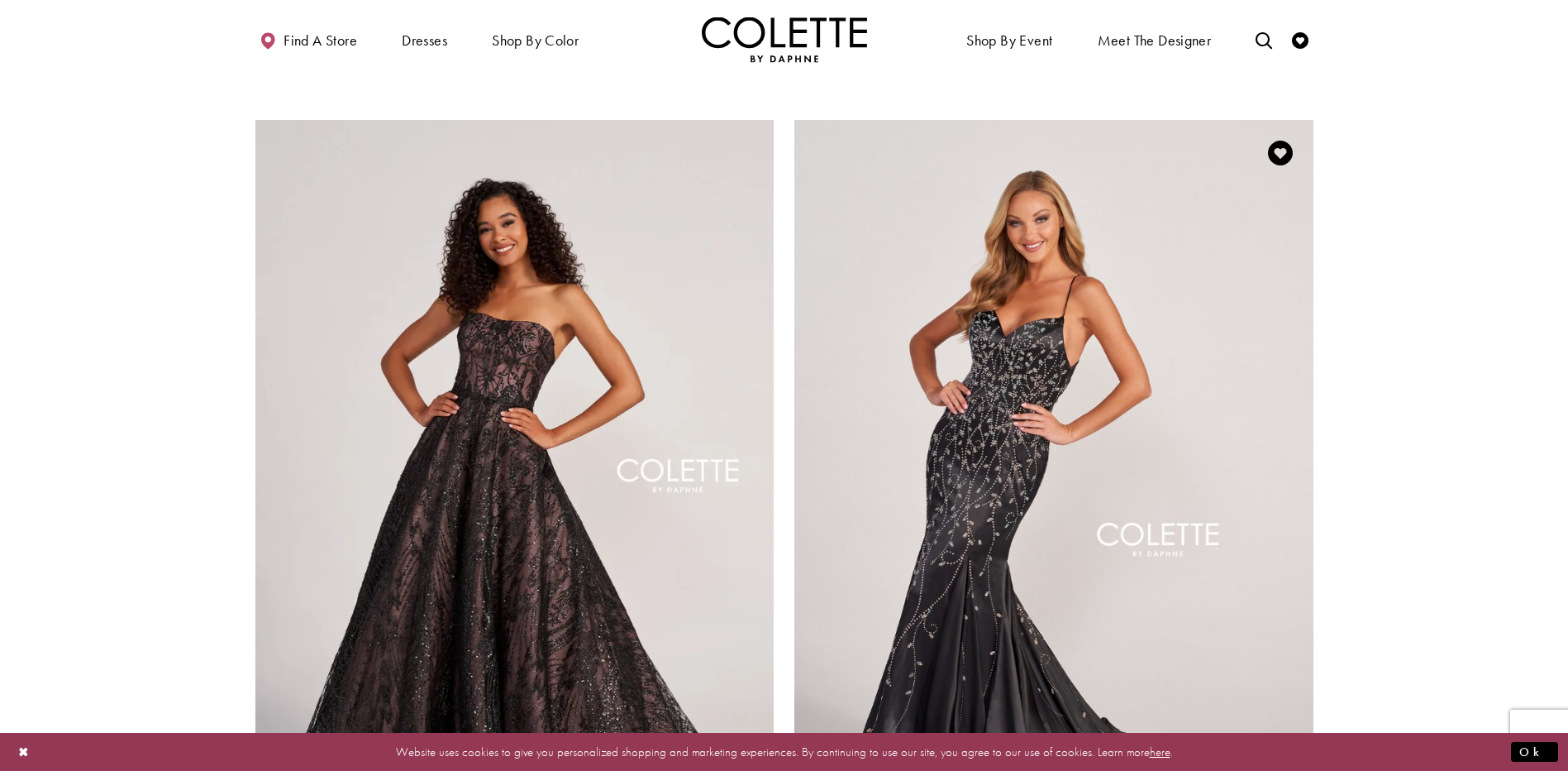
scroll to position [3153, 0]
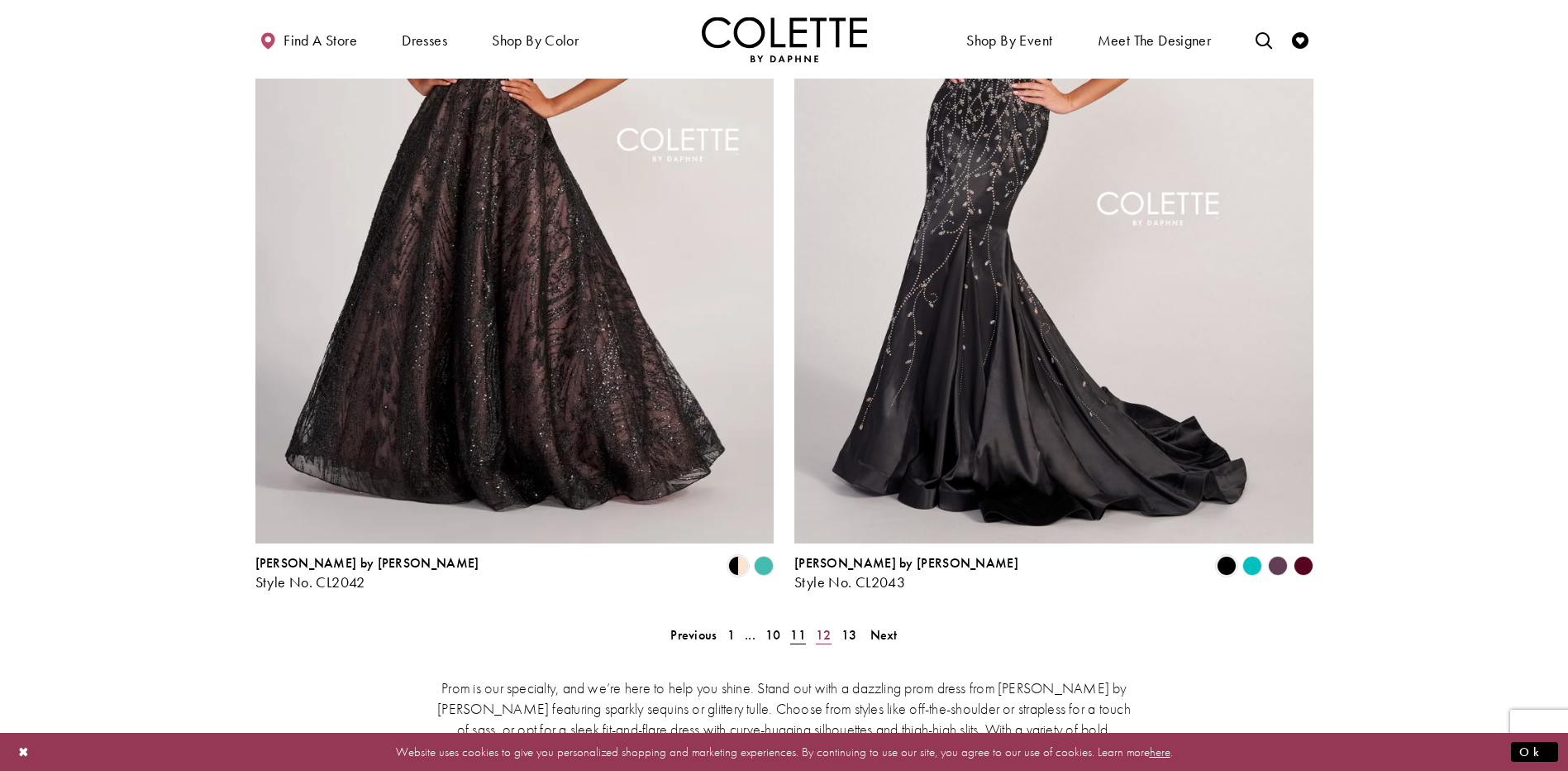
click at [824, 626] on span "12" at bounding box center [823, 634] width 16 height 18
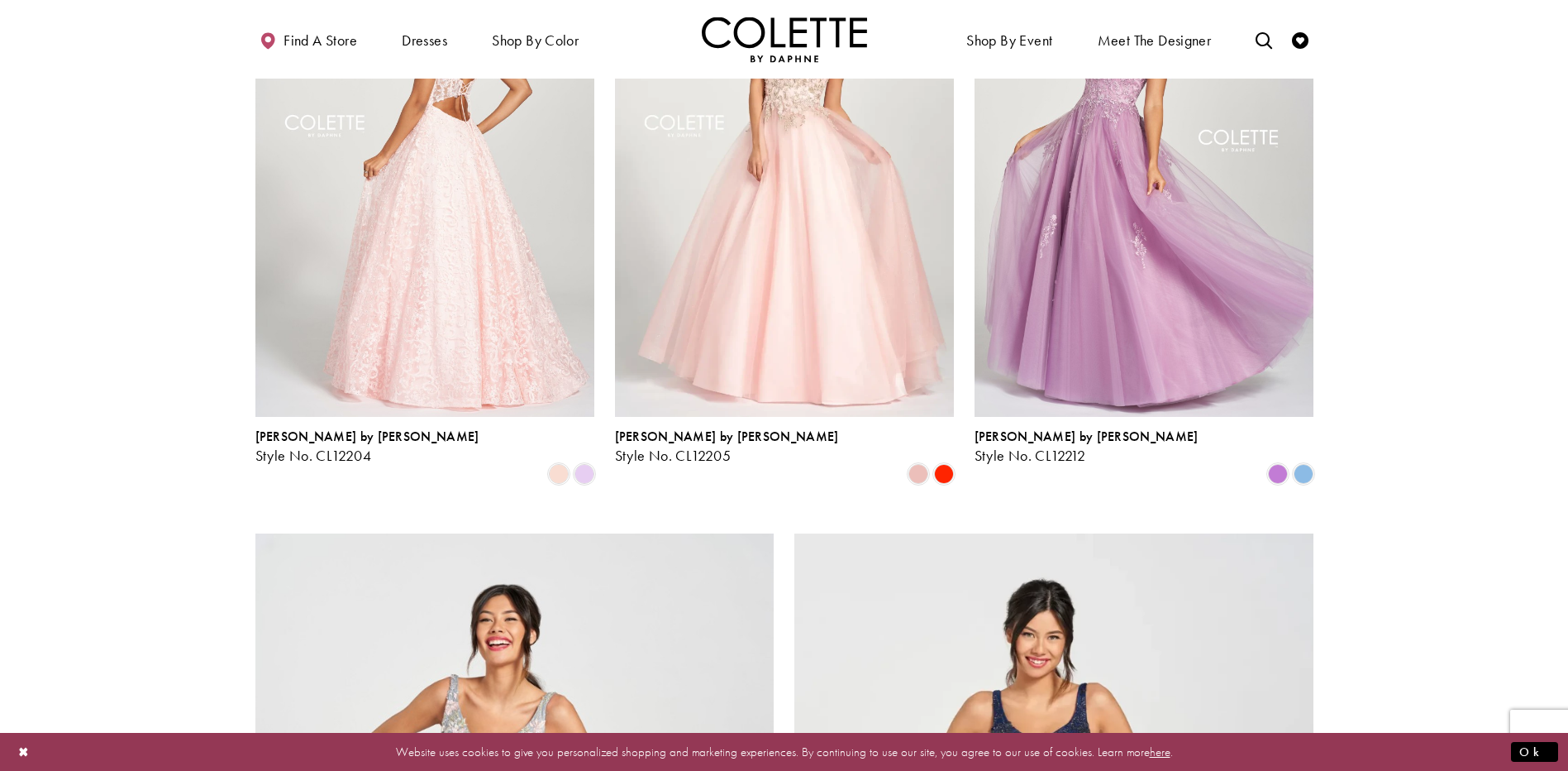
scroll to position [2161, 0]
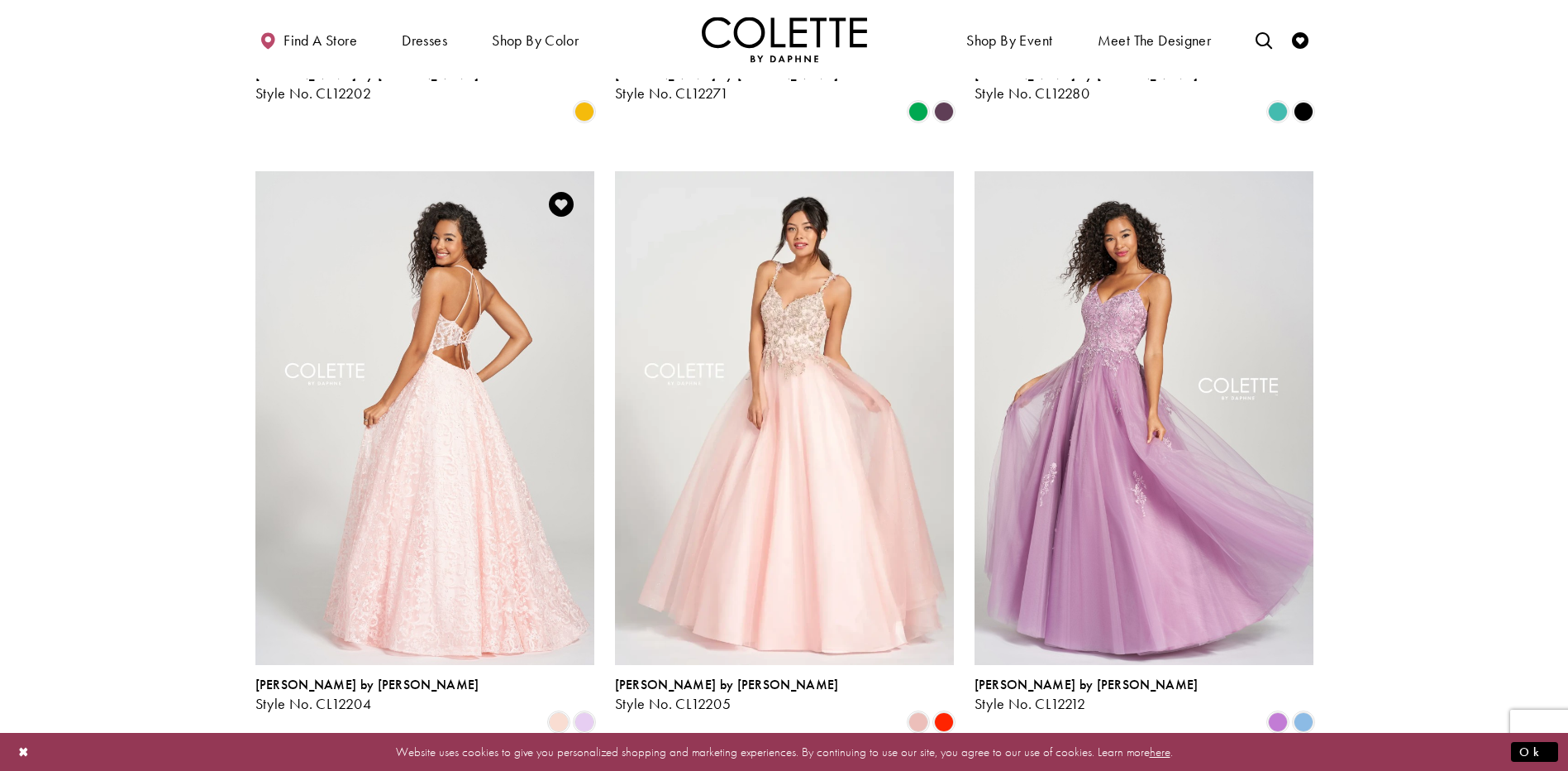
click at [423, 508] on img "Visit Colette by Daphne Style No. CL12204 Page" at bounding box center [425, 418] width 339 height 493
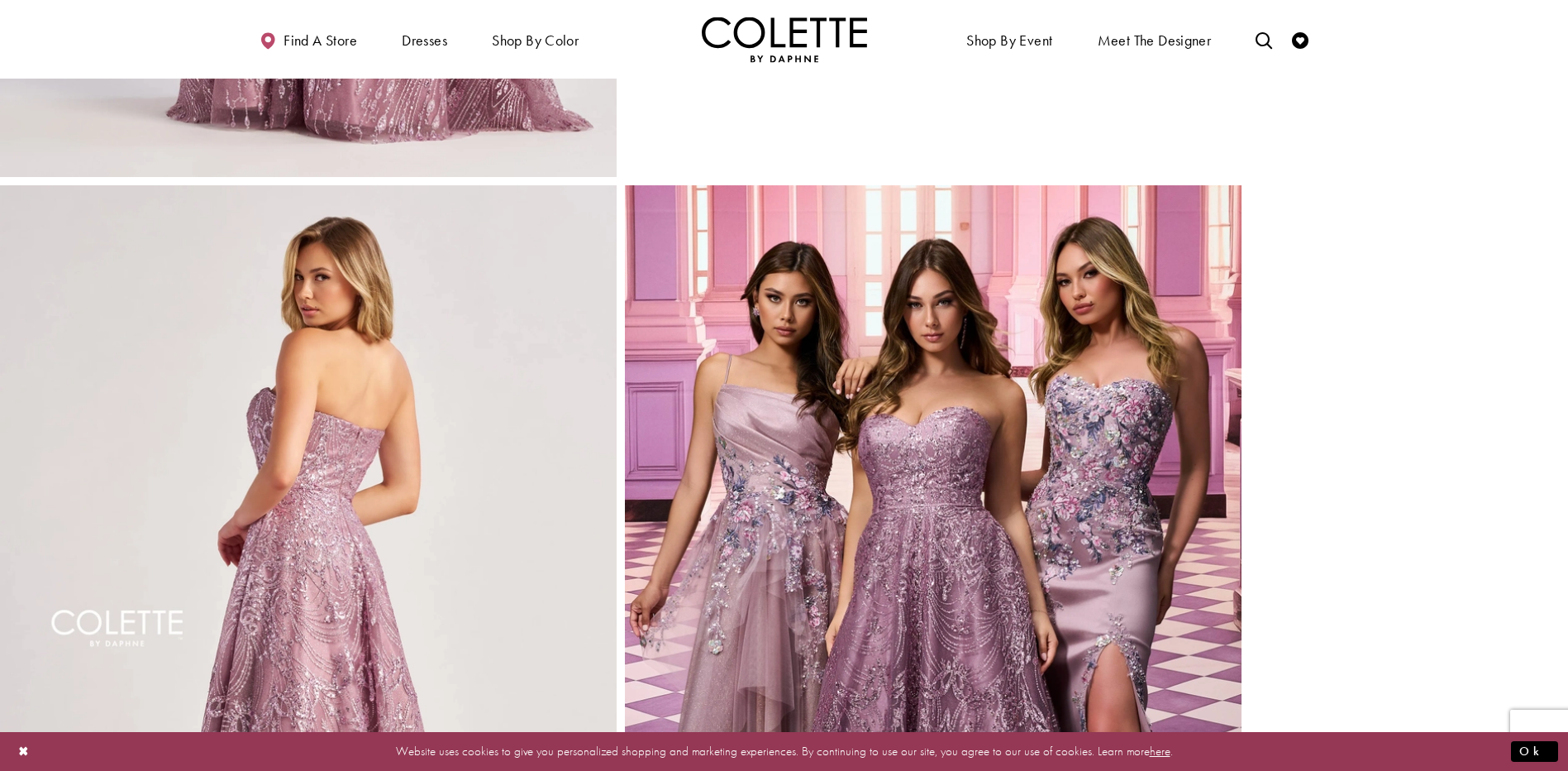
scroll to position [413, 0]
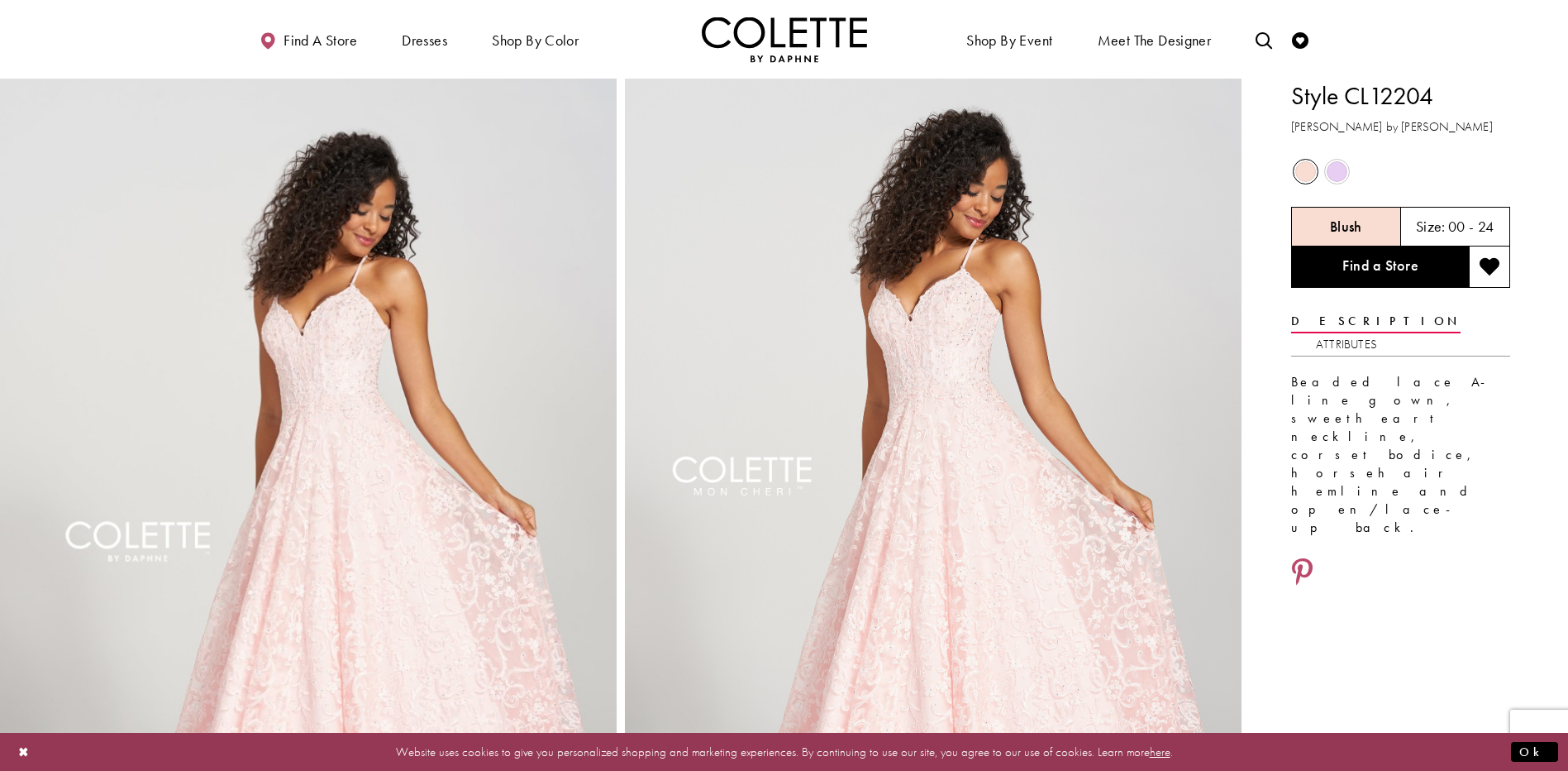
click at [1336, 169] on span "Product color controls state depends on size chosen" at bounding box center [1336, 171] width 20 height 20
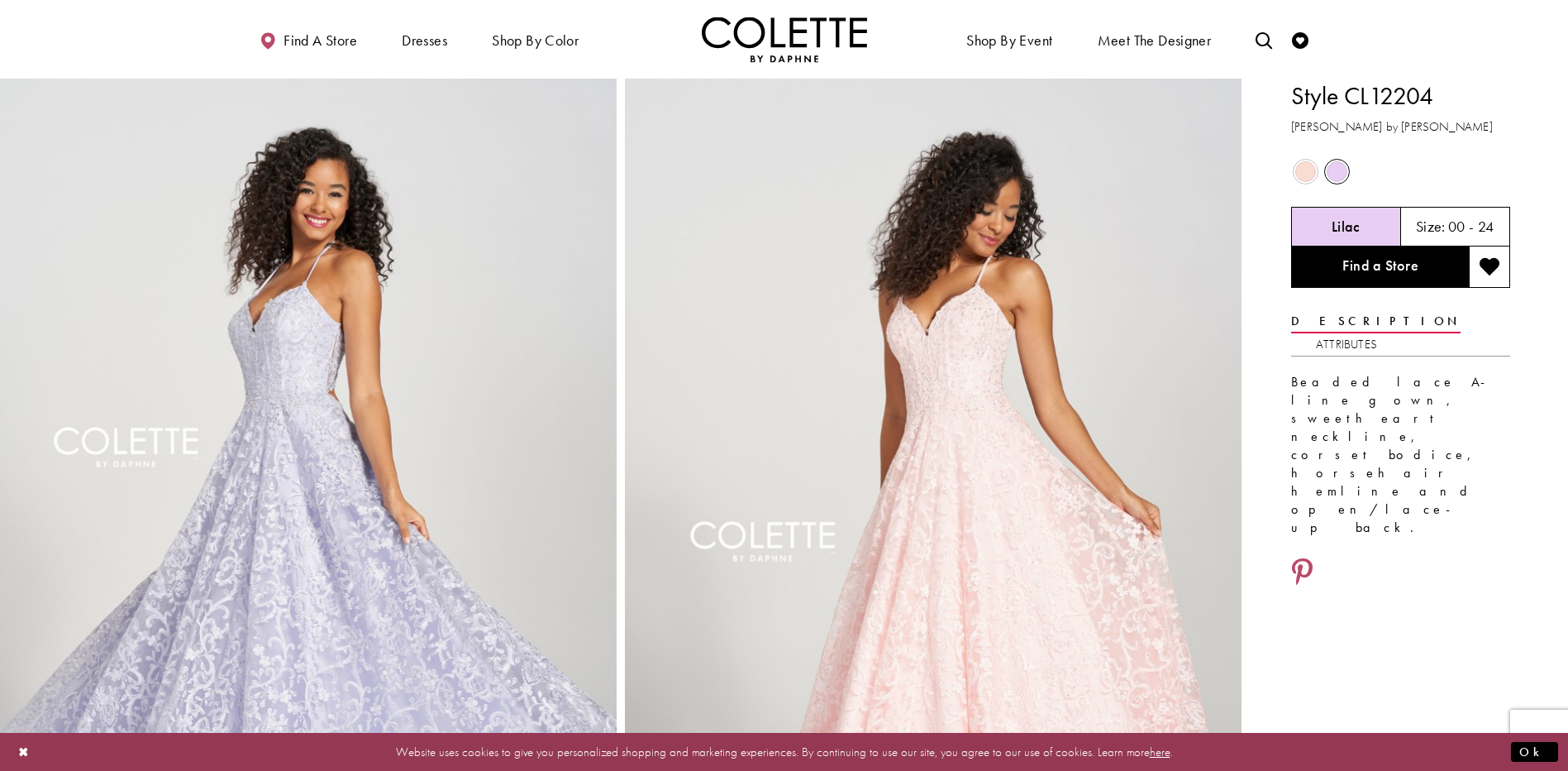
drag, startPoint x: 1340, startPoint y: 91, endPoint x: 1436, endPoint y: 97, distance: 96.2
click at [1436, 97] on h1 "Style CL12204" at bounding box center [1400, 95] width 219 height 34
copy h1 "CL12204"
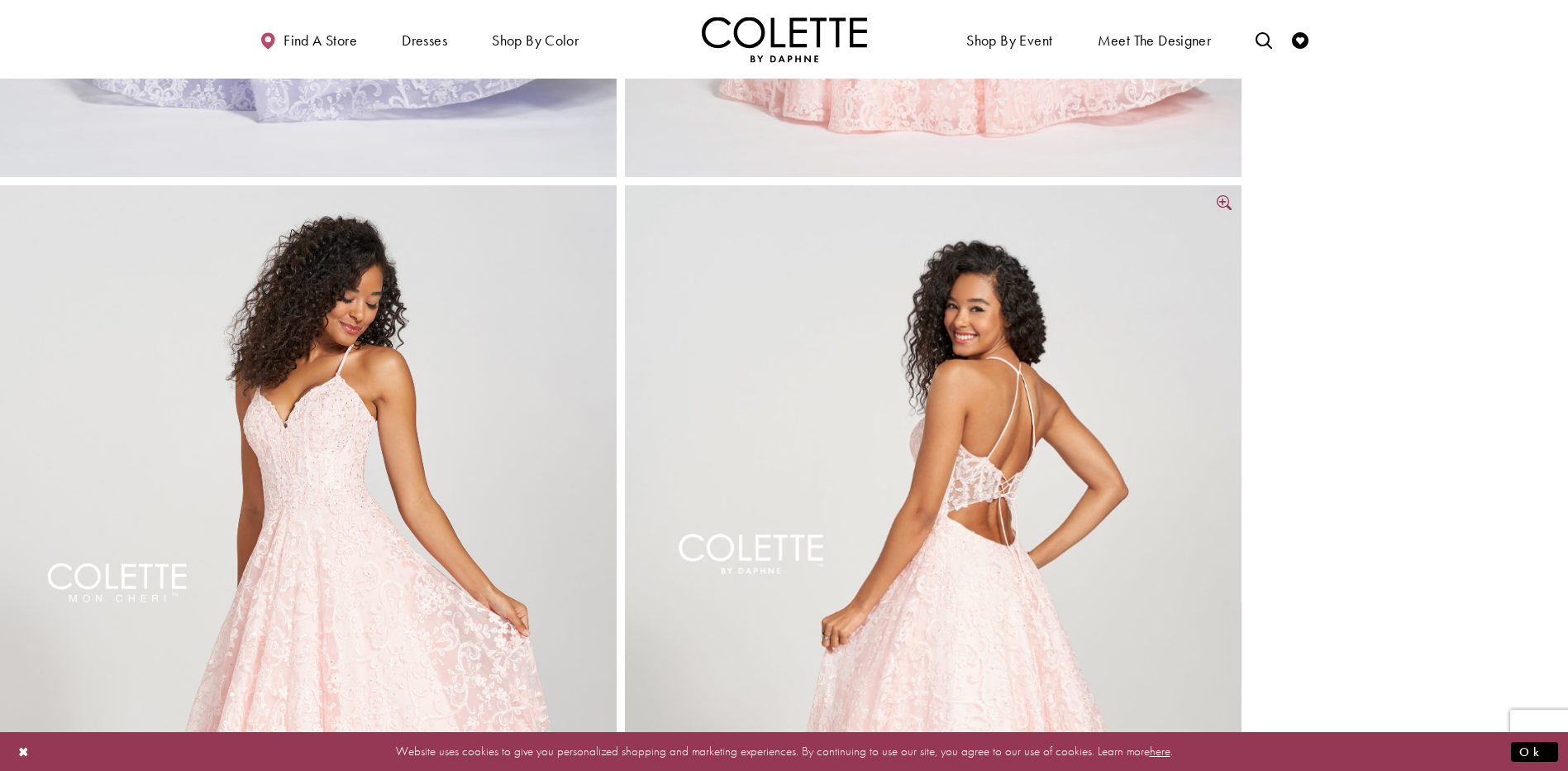
scroll to position [1323, 0]
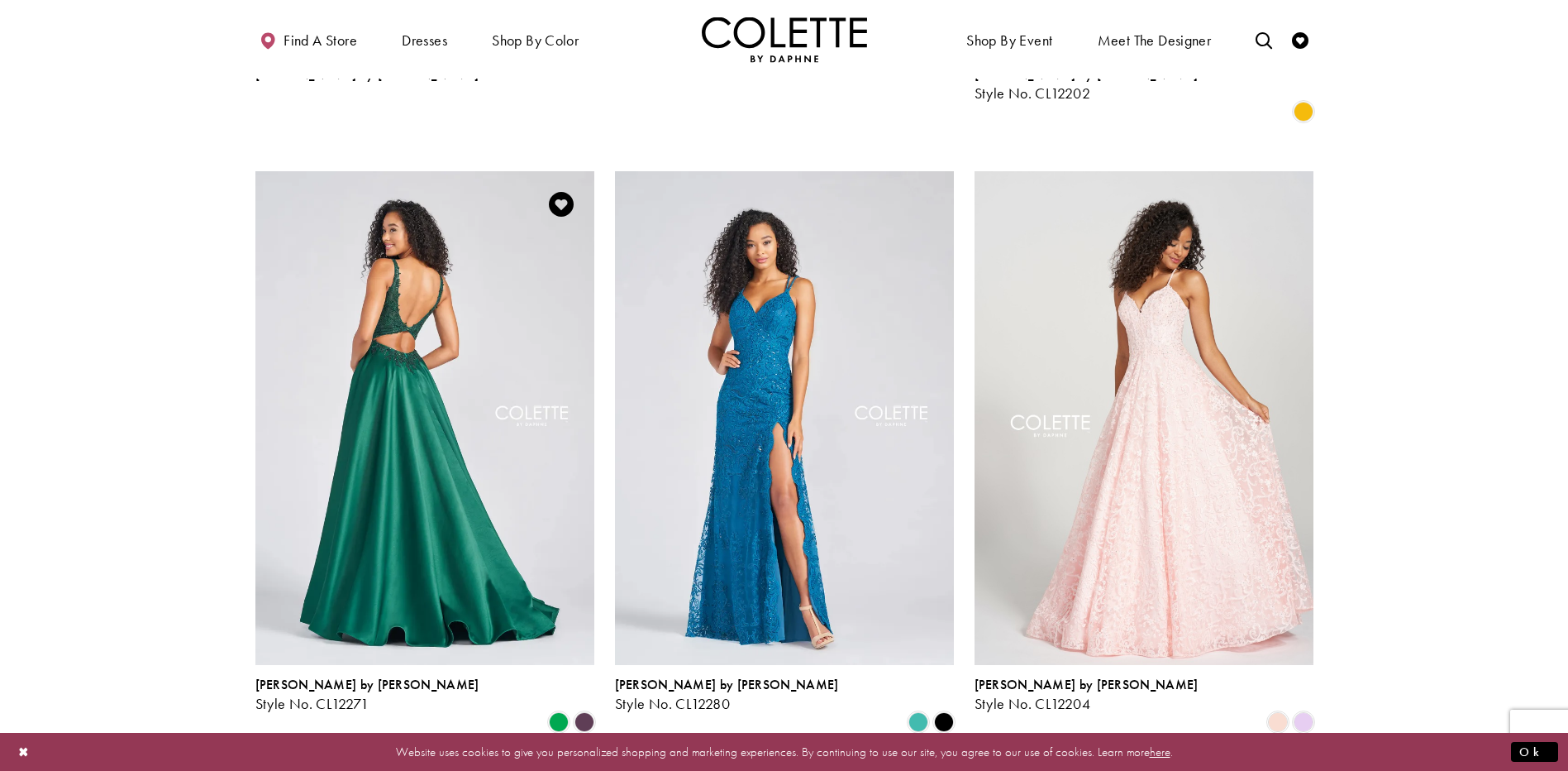
scroll to position [2161, 0]
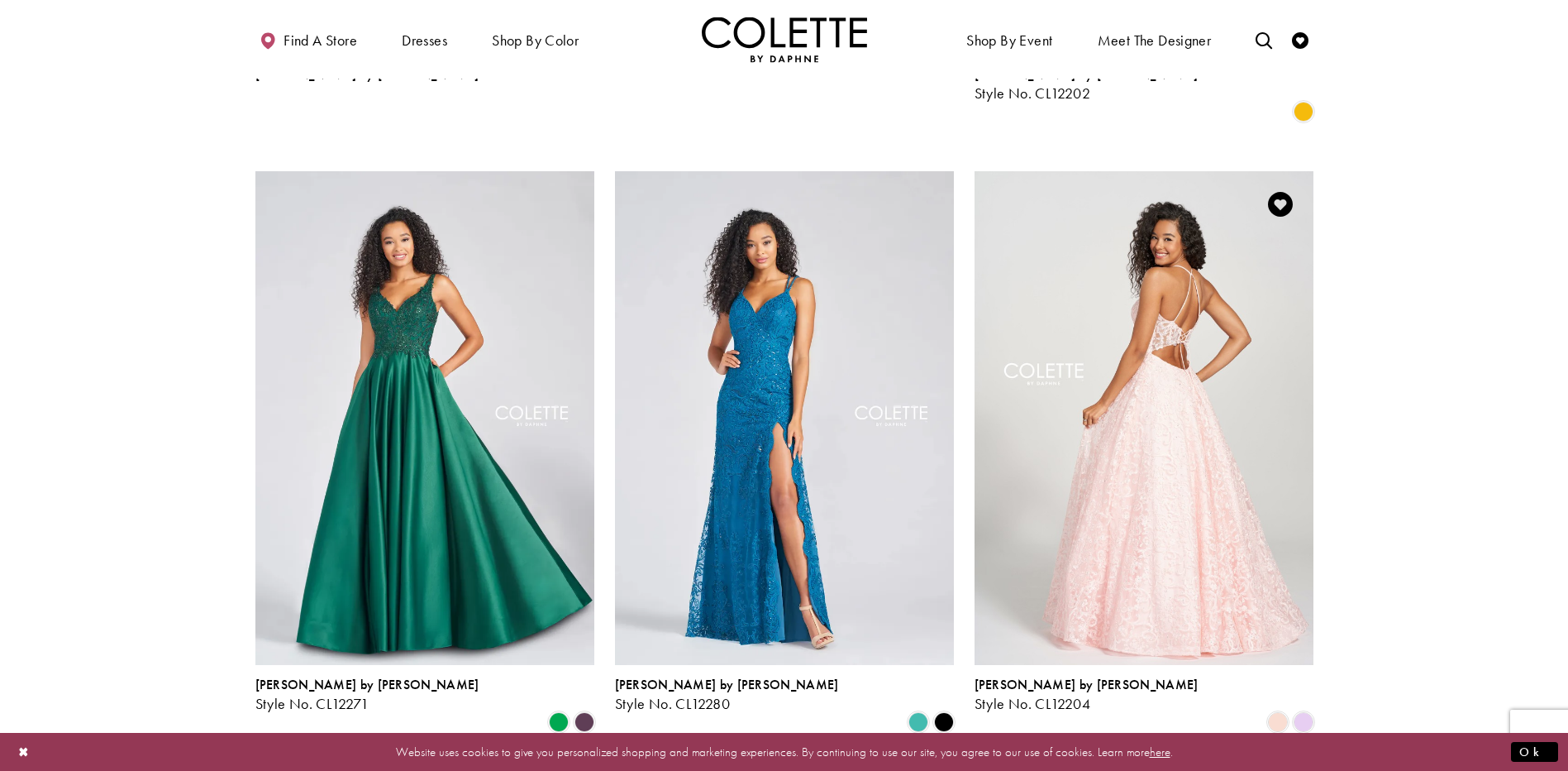
click at [1210, 378] on img "Visit Colette by Daphne Style No. CL12204 Page" at bounding box center [1144, 418] width 339 height 493
